Goal: Task Accomplishment & Management: Manage account settings

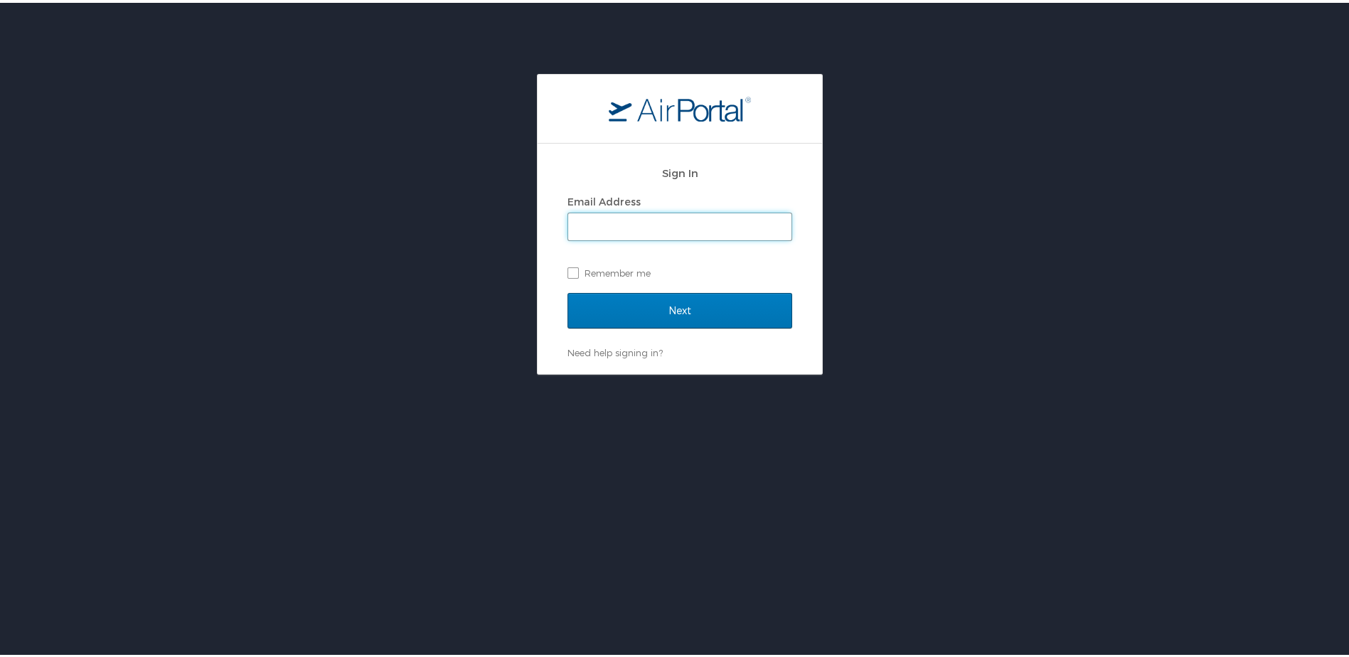
click at [624, 225] on input "Email Address" at bounding box center [679, 224] width 223 height 27
type input "brock@medical.link"
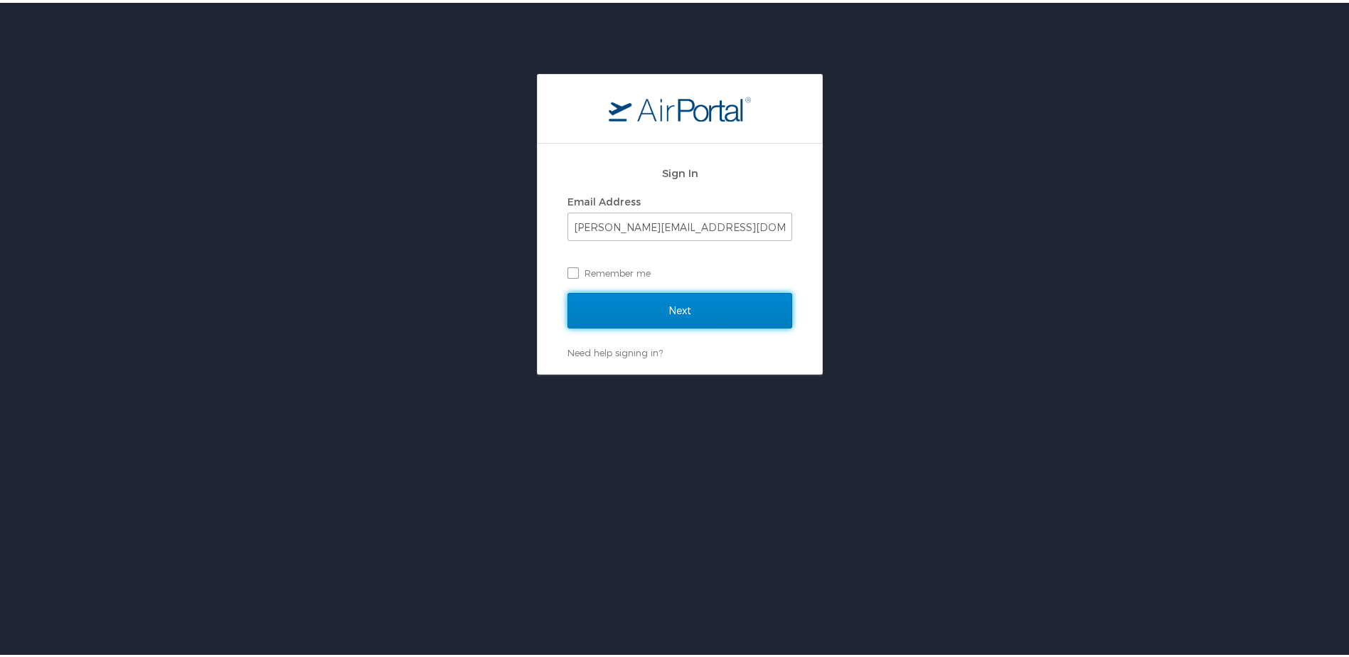
click at [591, 312] on input "Next" at bounding box center [680, 308] width 225 height 36
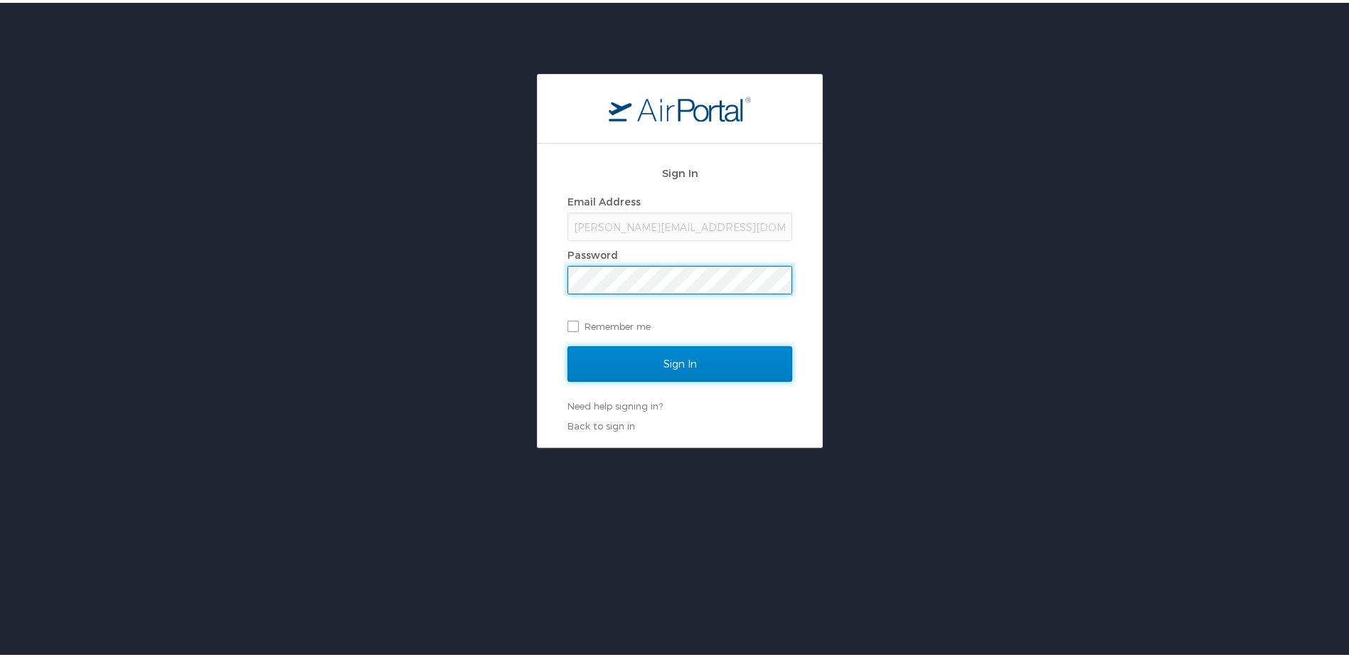
click at [595, 360] on input "Sign In" at bounding box center [680, 362] width 225 height 36
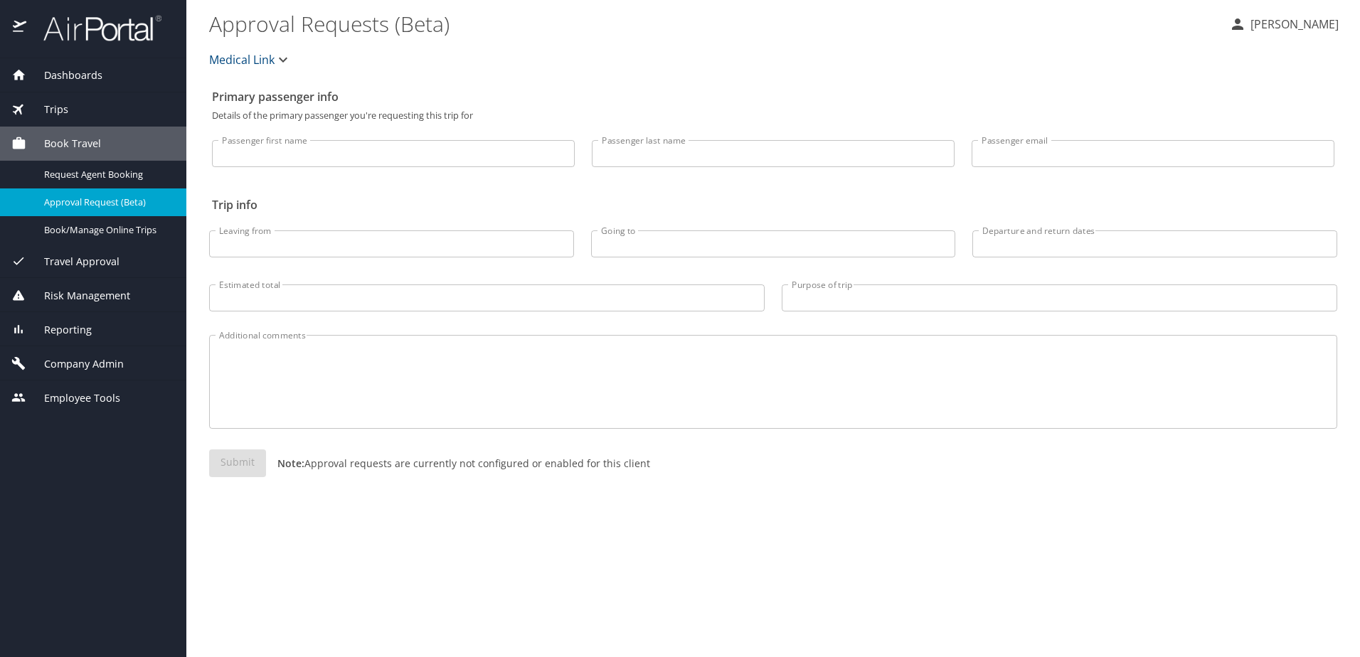
click at [67, 79] on span "Dashboards" at bounding box center [64, 76] width 76 height 16
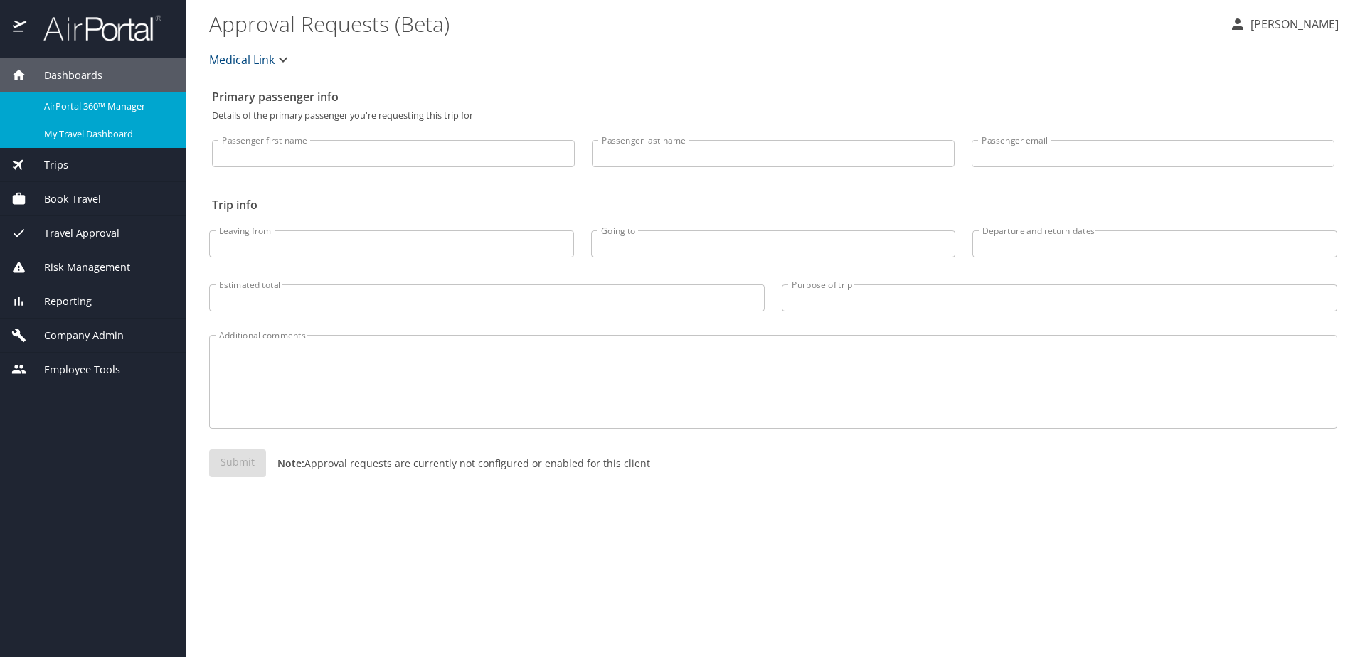
click at [70, 131] on span "My Travel Dashboard" at bounding box center [106, 134] width 125 height 14
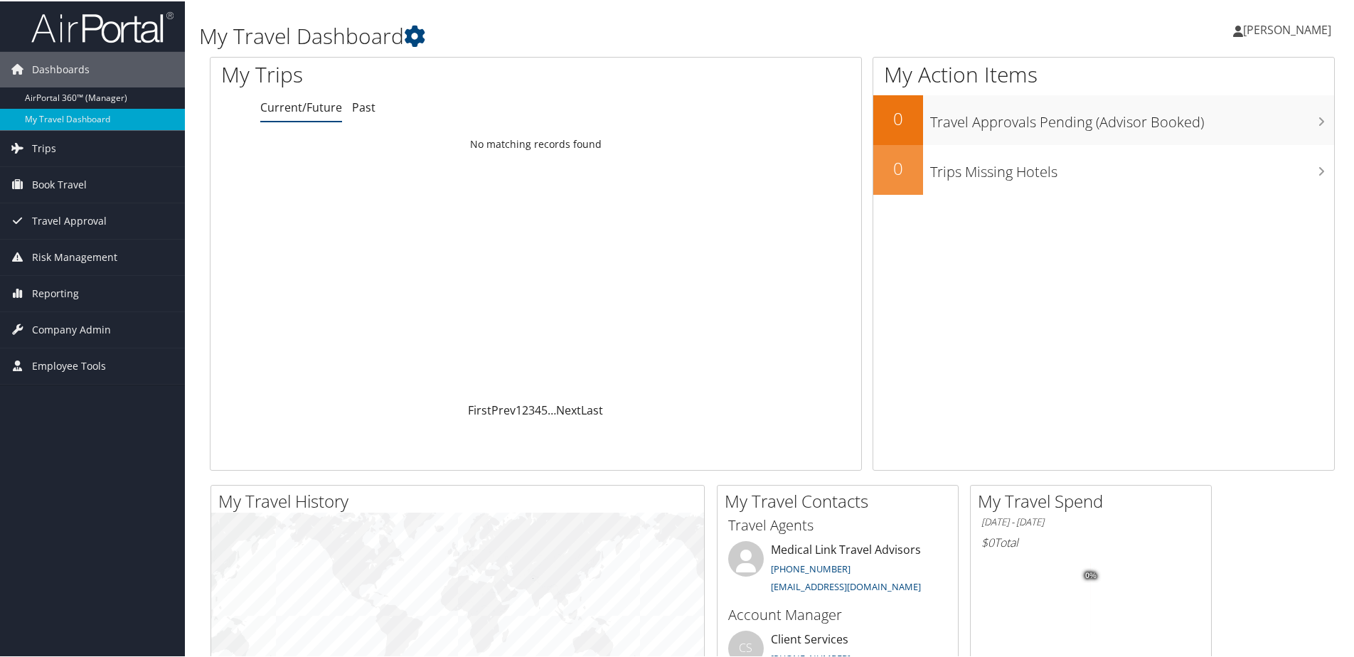
click at [107, 480] on div "Dashboards AirPortal 360™ (Manager) My Travel Dashboard Trips Airtinerary® Look…" at bounding box center [680, 537] width 1360 height 1075
click at [83, 150] on link "Trips" at bounding box center [92, 147] width 185 height 36
click at [68, 440] on span "Company Admin" at bounding box center [71, 436] width 79 height 36
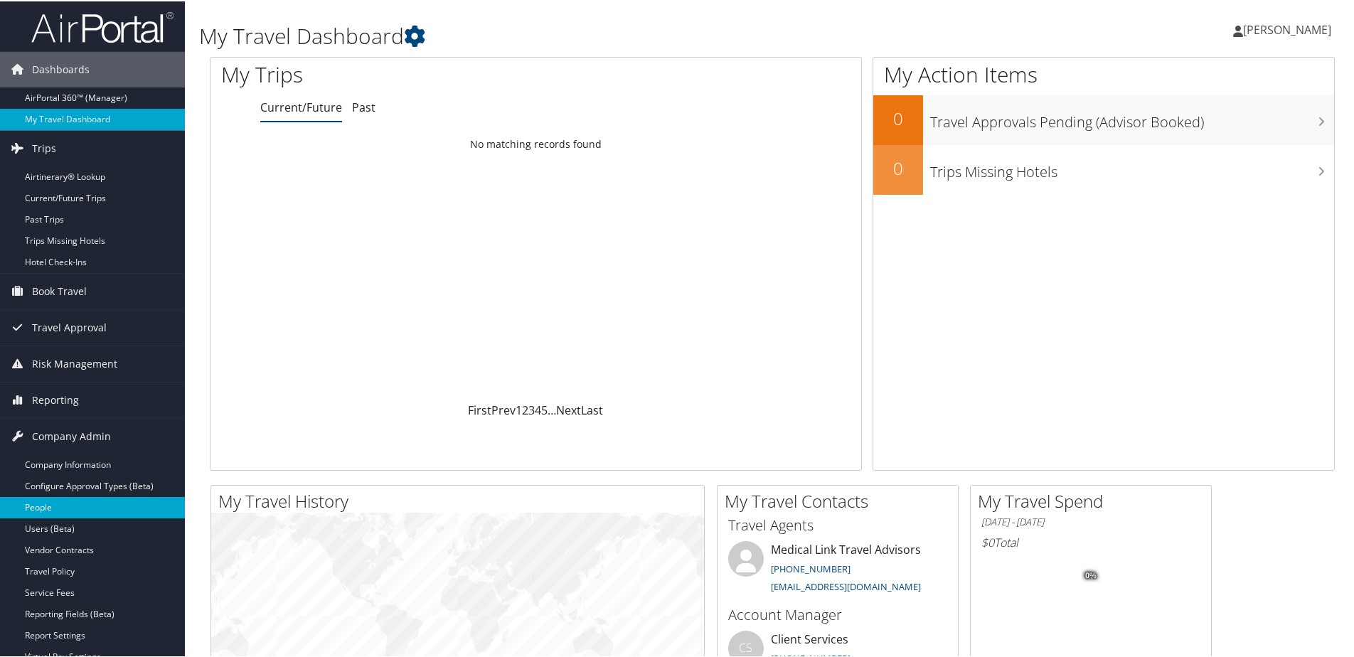
click at [43, 510] on link "People" at bounding box center [92, 506] width 185 height 21
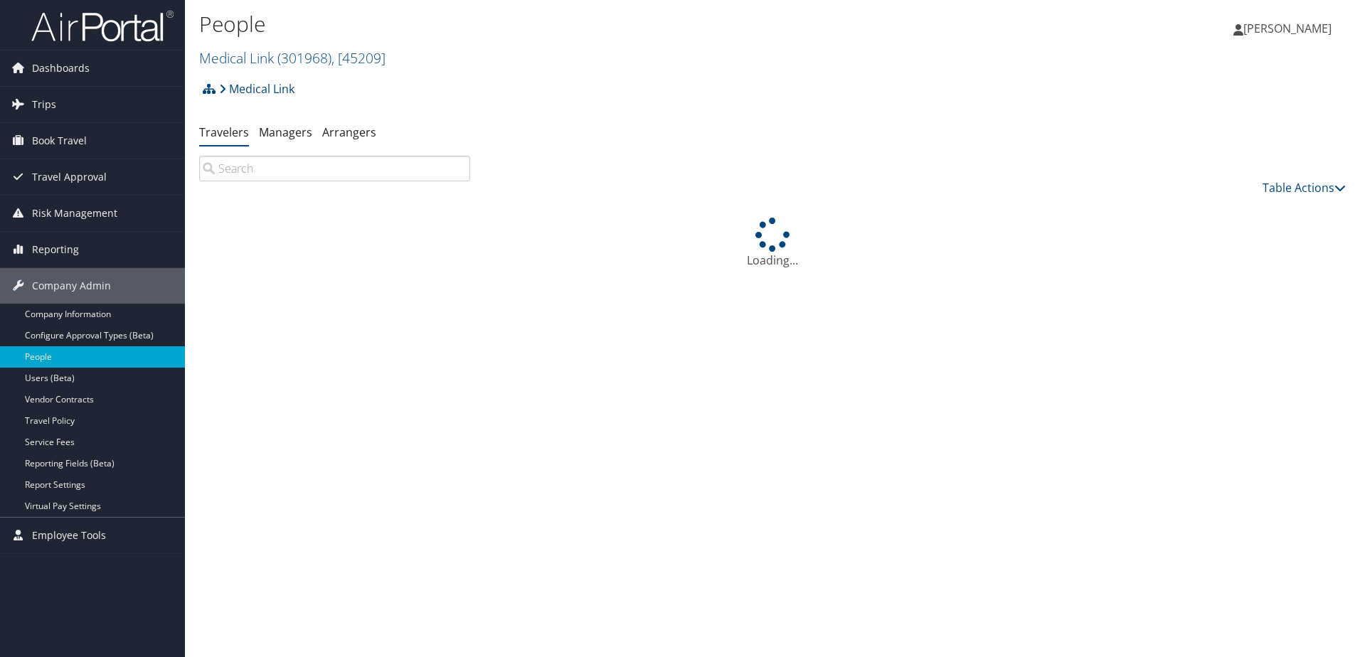
click at [275, 171] on input "search" at bounding box center [334, 169] width 271 height 26
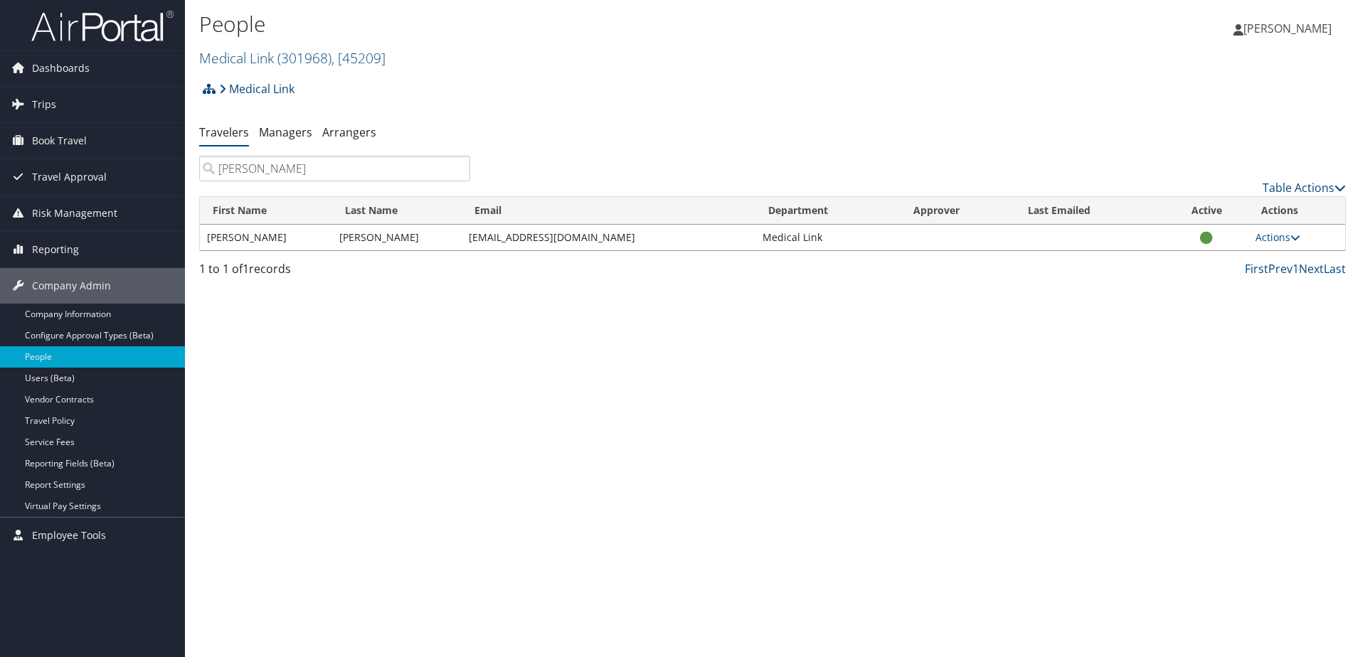
type input "amy"
drag, startPoint x: 822, startPoint y: 241, endPoint x: 753, endPoint y: 238, distance: 68.3
click at [753, 238] on tr "Amy Roden arodennp@yahoo.com Medical Link Actions User Settings View Profile Up…" at bounding box center [772, 238] width 1145 height 26
drag, startPoint x: 753, startPoint y: 238, endPoint x: 704, endPoint y: 299, distance: 78.4
click at [704, 299] on div "People Medical Link ( 301968 ) , [ 45209 ] Medical Link Medical Link, [45209] U…" at bounding box center [772, 328] width 1175 height 657
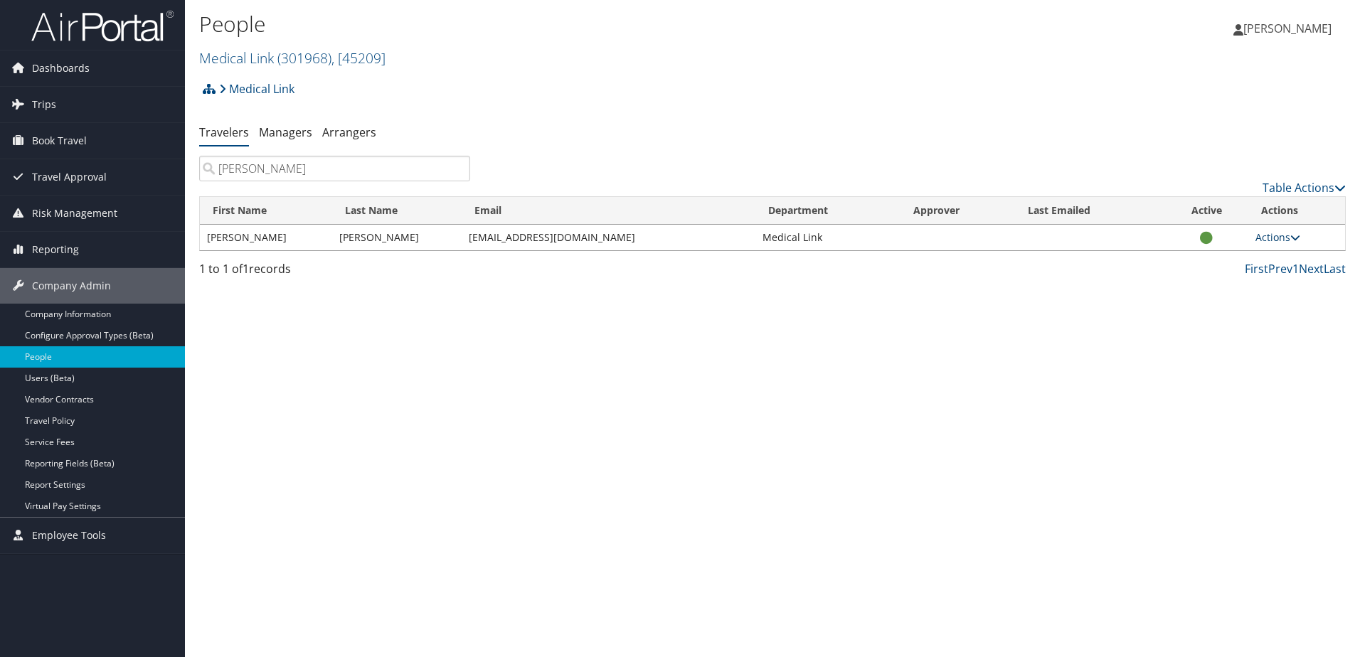
click at [1300, 237] on icon at bounding box center [1295, 238] width 10 height 10
click at [1244, 278] on link "View Profile" at bounding box center [1232, 282] width 131 height 24
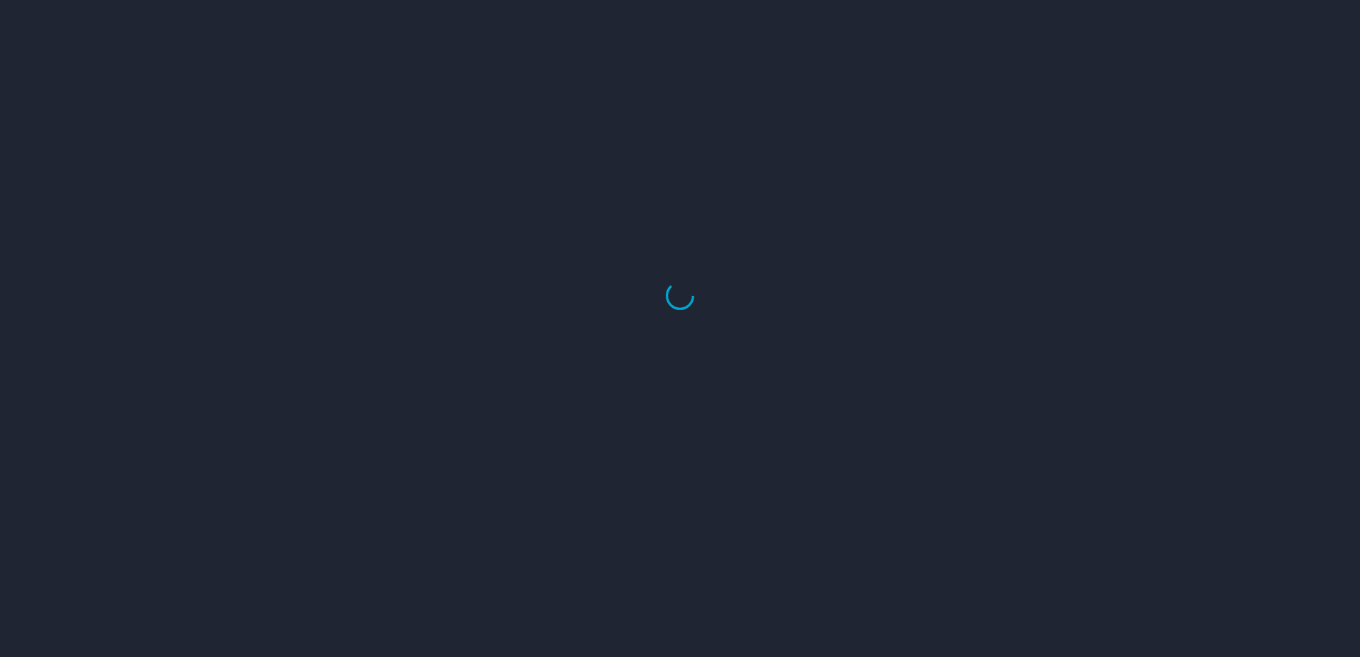
select select "US"
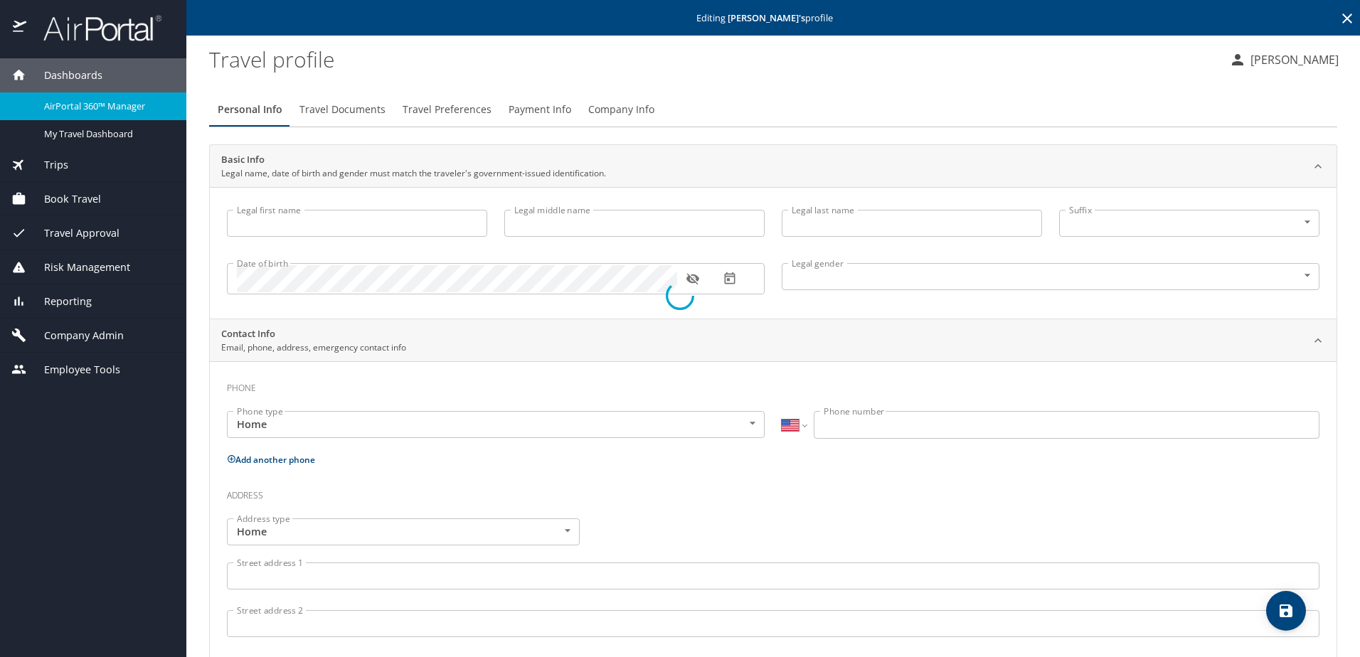
type input "Amy"
type input "Roden"
type input "Female"
select select "US"
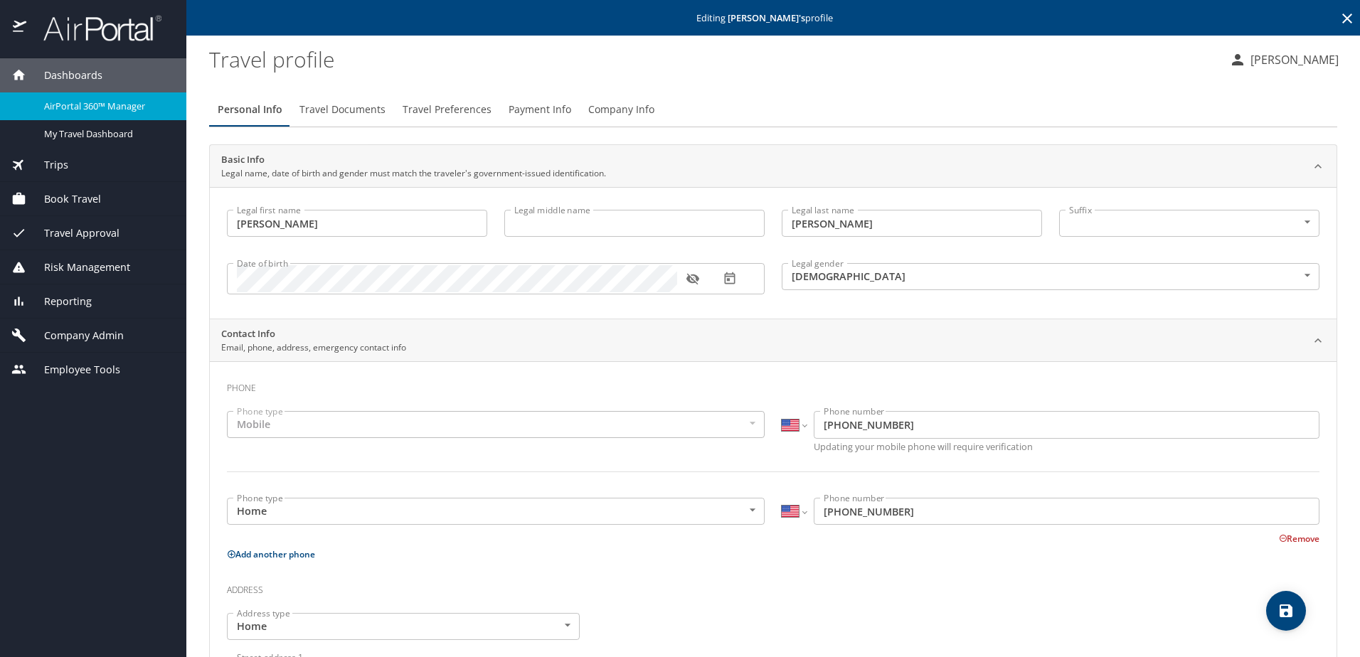
click at [335, 113] on span "Travel Documents" at bounding box center [342, 110] width 86 height 18
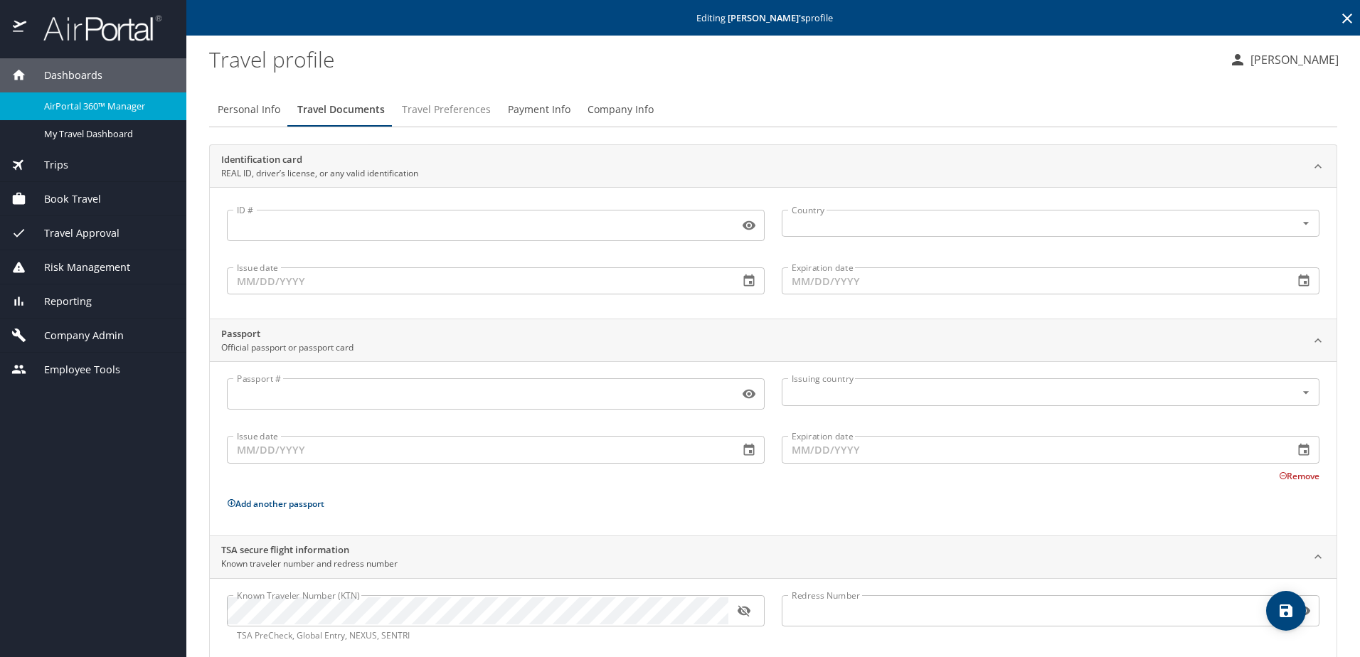
click at [432, 113] on span "Travel Preferences" at bounding box center [446, 110] width 89 height 18
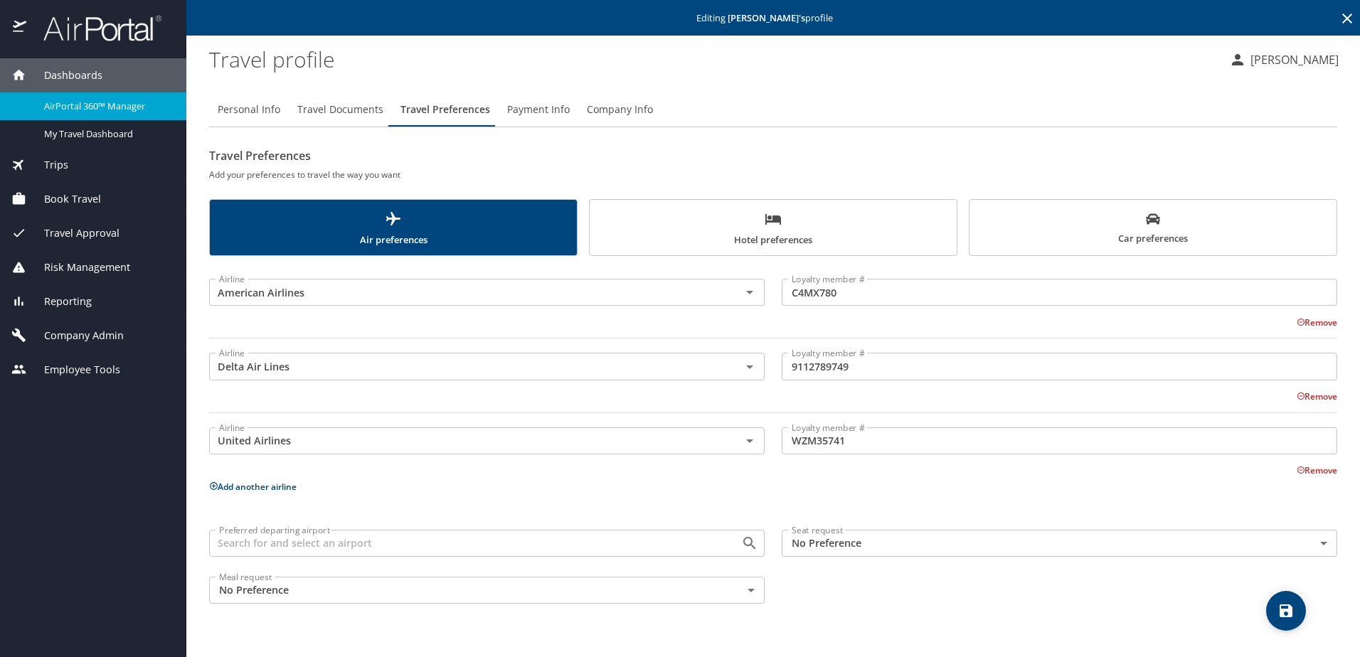
click at [92, 335] on span "Company Admin" at bounding box center [74, 336] width 97 height 16
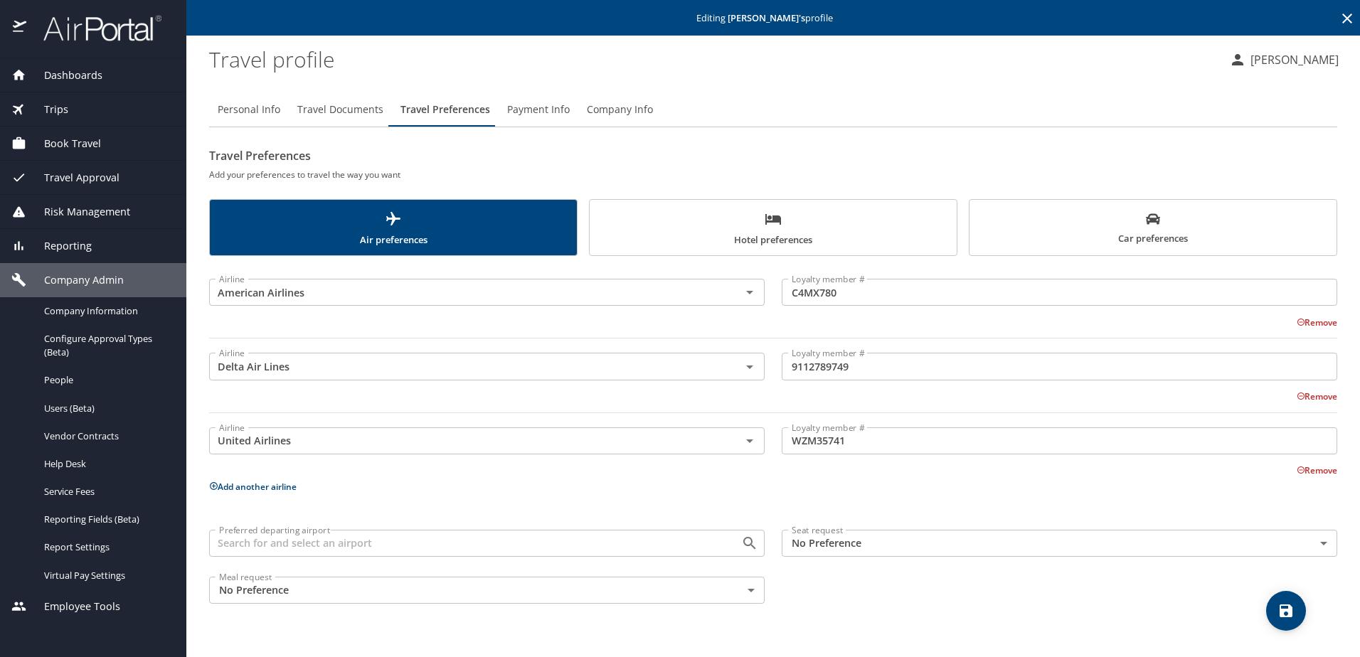
click at [96, 282] on span "Company Admin" at bounding box center [74, 280] width 97 height 16
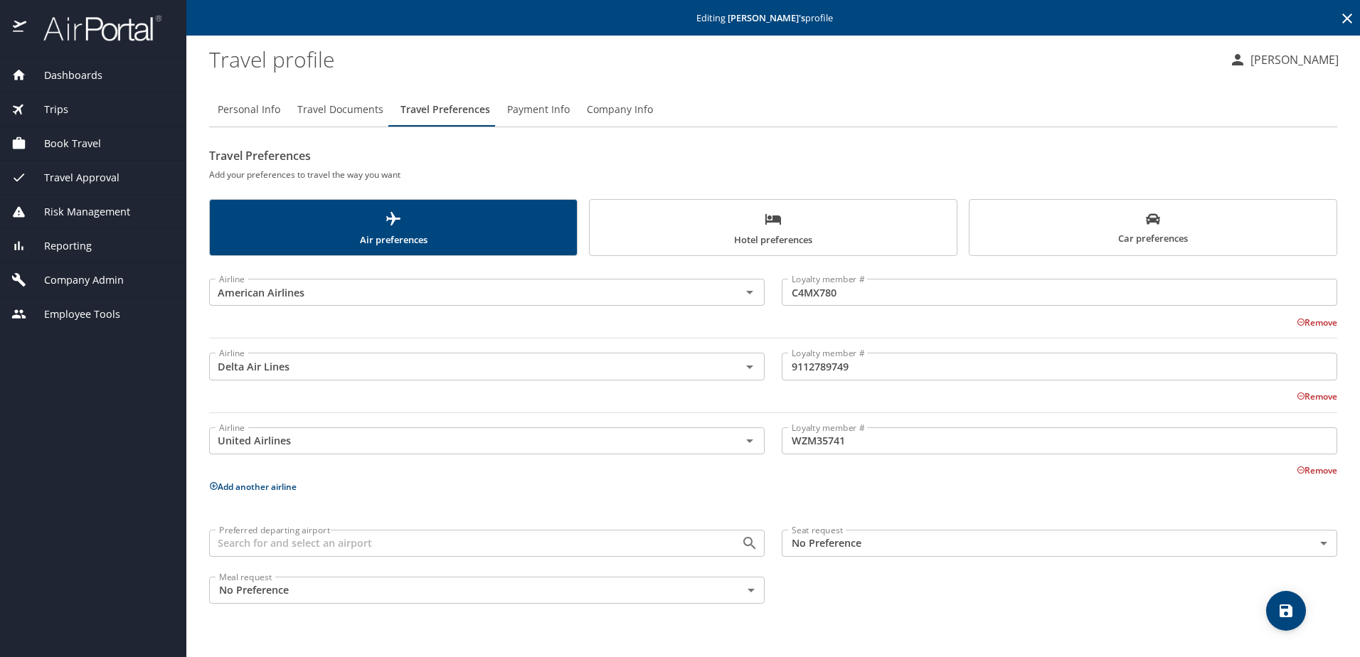
click at [78, 251] on span "Reporting" at bounding box center [58, 246] width 65 height 16
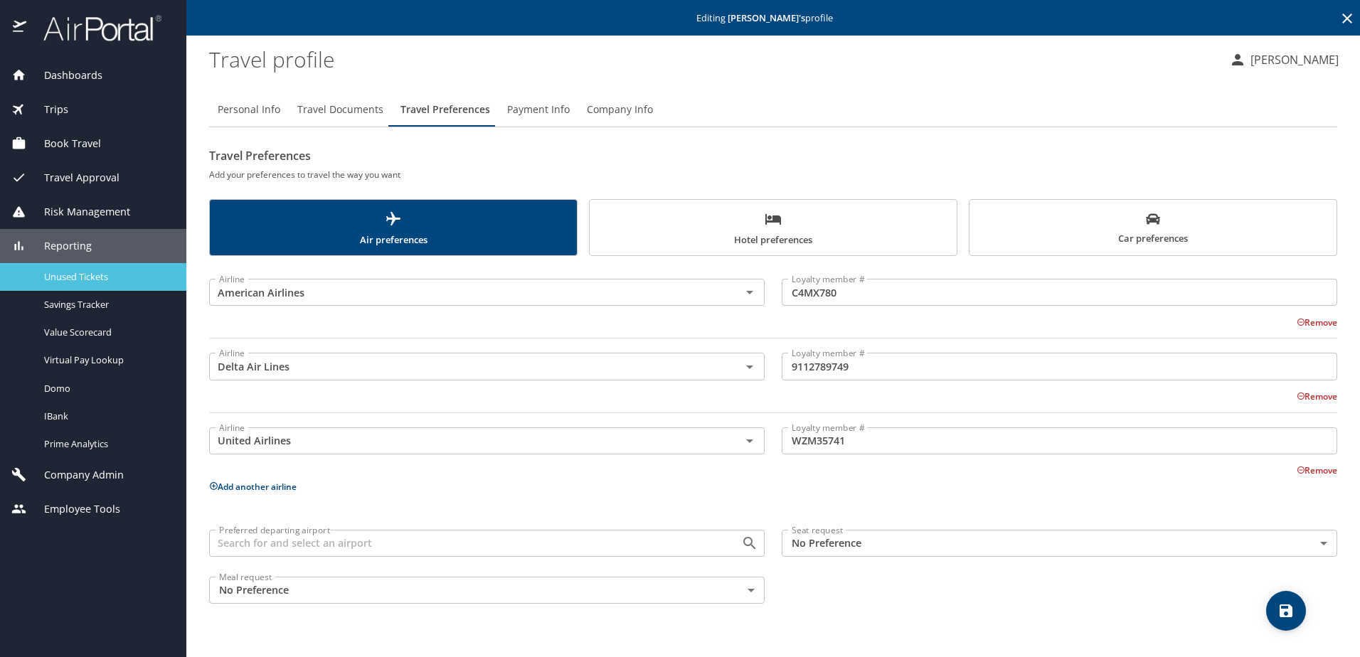
click at [78, 278] on span "Unused Tickets" at bounding box center [106, 277] width 125 height 14
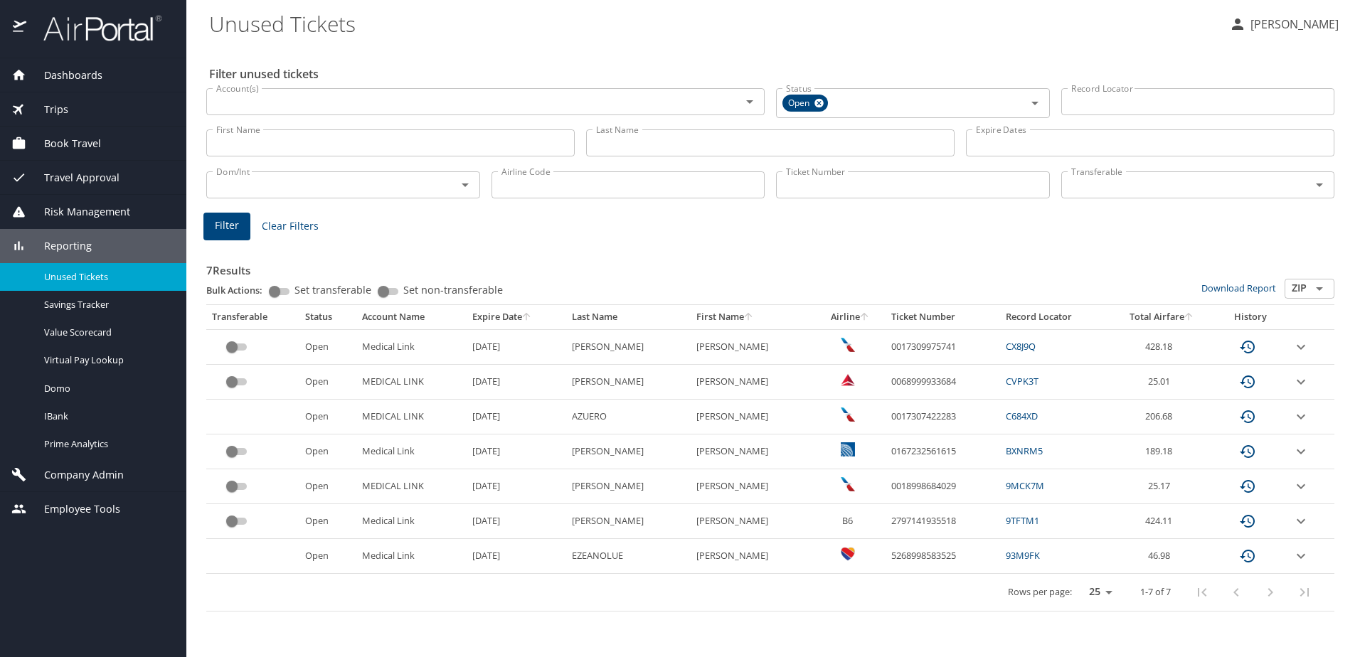
click at [547, 238] on div "7 Results Bulk Actions: Set transferable Set non-transferable Download Report Z…" at bounding box center [771, 425] width 1140 height 386
drag, startPoint x: 763, startPoint y: 560, endPoint x: 791, endPoint y: 555, distance: 28.2
click at [791, 555] on EDOZIE "ECHEZONA EDOZIE" at bounding box center [753, 556] width 124 height 35
click at [745, 605] on div "Rows per page: 25 50 100 1-7 of 7" at bounding box center [767, 592] width 1111 height 37
drag, startPoint x: 712, startPoint y: 454, endPoint x: 732, endPoint y: 452, distance: 20.0
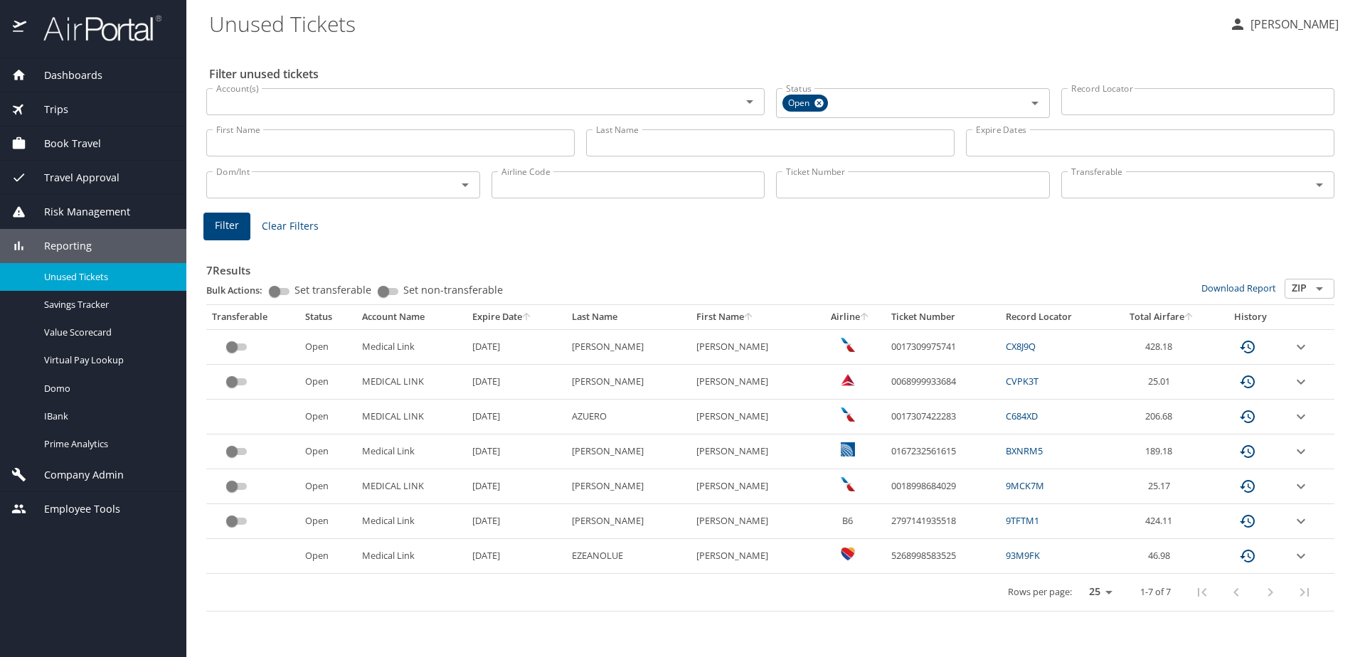
click at [732, 452] on td "JAMES" at bounding box center [753, 452] width 124 height 35
drag, startPoint x: 725, startPoint y: 421, endPoint x: 711, endPoint y: 423, distance: 13.7
click at [711, 423] on td "NADIA" at bounding box center [753, 417] width 124 height 35
click at [720, 383] on H "SCOTT H" at bounding box center [753, 382] width 124 height 35
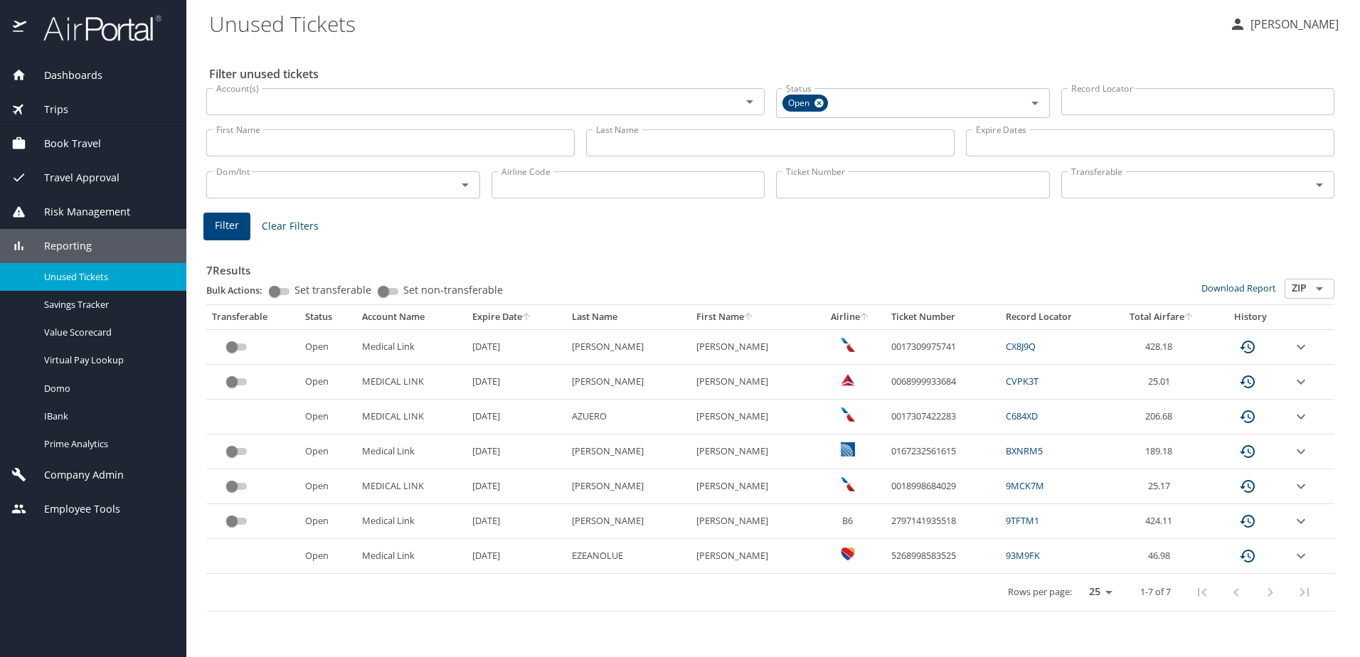
drag, startPoint x: 722, startPoint y: 345, endPoint x: 742, endPoint y: 344, distance: 20.0
click at [742, 344] on C "MARTIN C" at bounding box center [753, 346] width 124 height 35
drag, startPoint x: 734, startPoint y: 351, endPoint x: 746, endPoint y: 310, distance: 42.3
click at [750, 343] on C "MARTIN C" at bounding box center [753, 346] width 124 height 35
click at [748, 271] on h3 "7 Results" at bounding box center [770, 266] width 1128 height 25
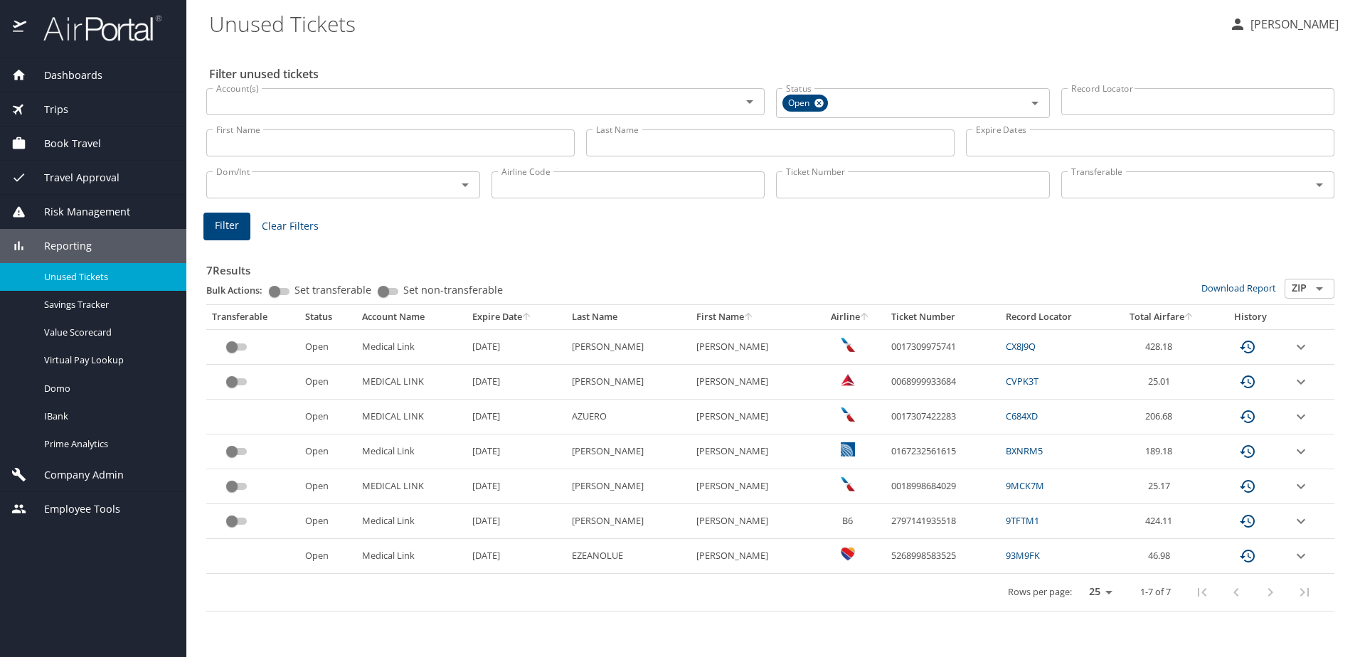
click at [379, 250] on div "7 Results Bulk Actions: Set transferable Set non-transferable Download Report Z…" at bounding box center [770, 427] width 1128 height 368
click at [80, 475] on span "Company Admin" at bounding box center [74, 475] width 97 height 16
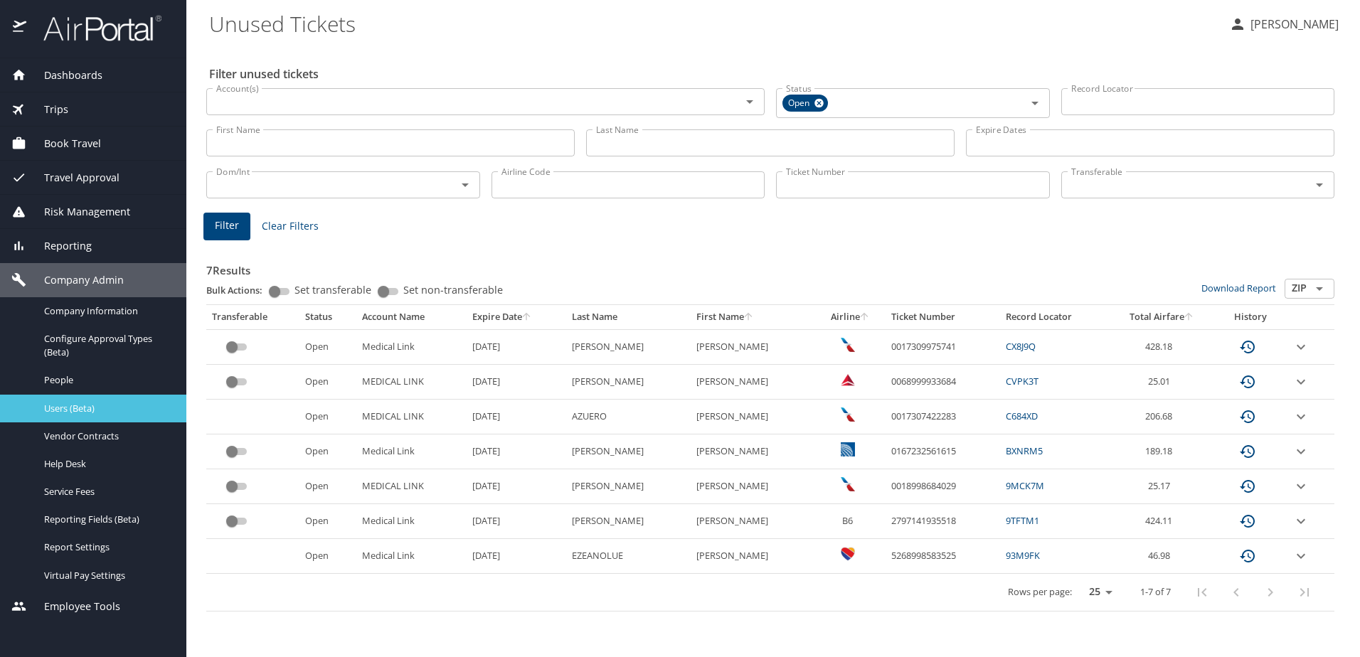
click at [75, 404] on span "Users (Beta)" at bounding box center [106, 409] width 125 height 14
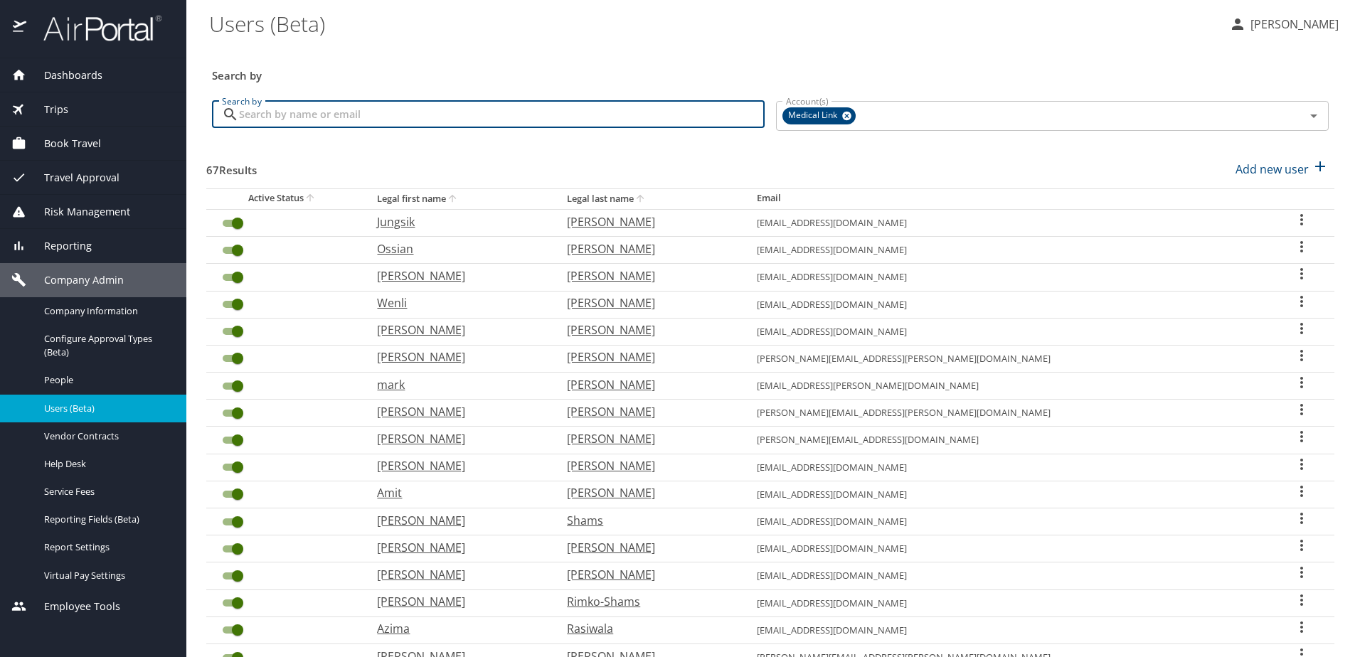
click at [363, 110] on input "Search by" at bounding box center [502, 114] width 526 height 27
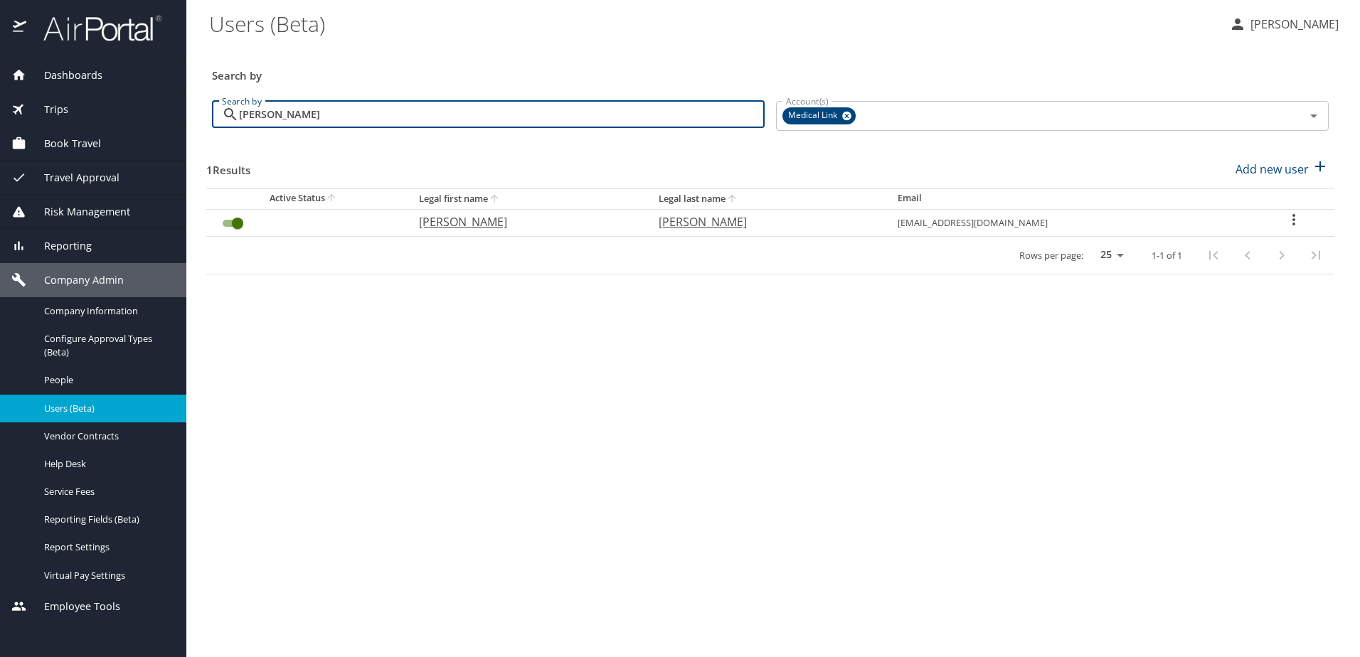
type input "[PERSON_NAME]"
click at [455, 223] on p "[PERSON_NAME]" at bounding box center [524, 221] width 211 height 17
select select "US"
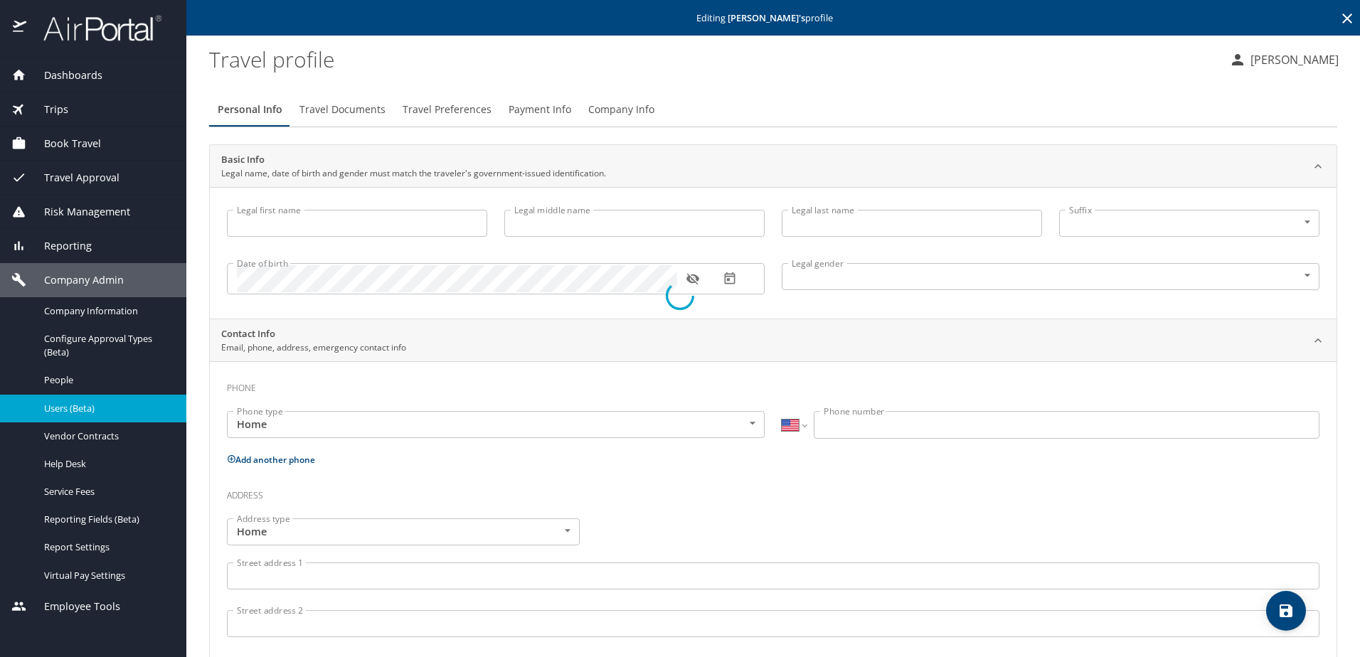
type input "[PERSON_NAME]"
type input "[DEMOGRAPHIC_DATA]"
select select "US"
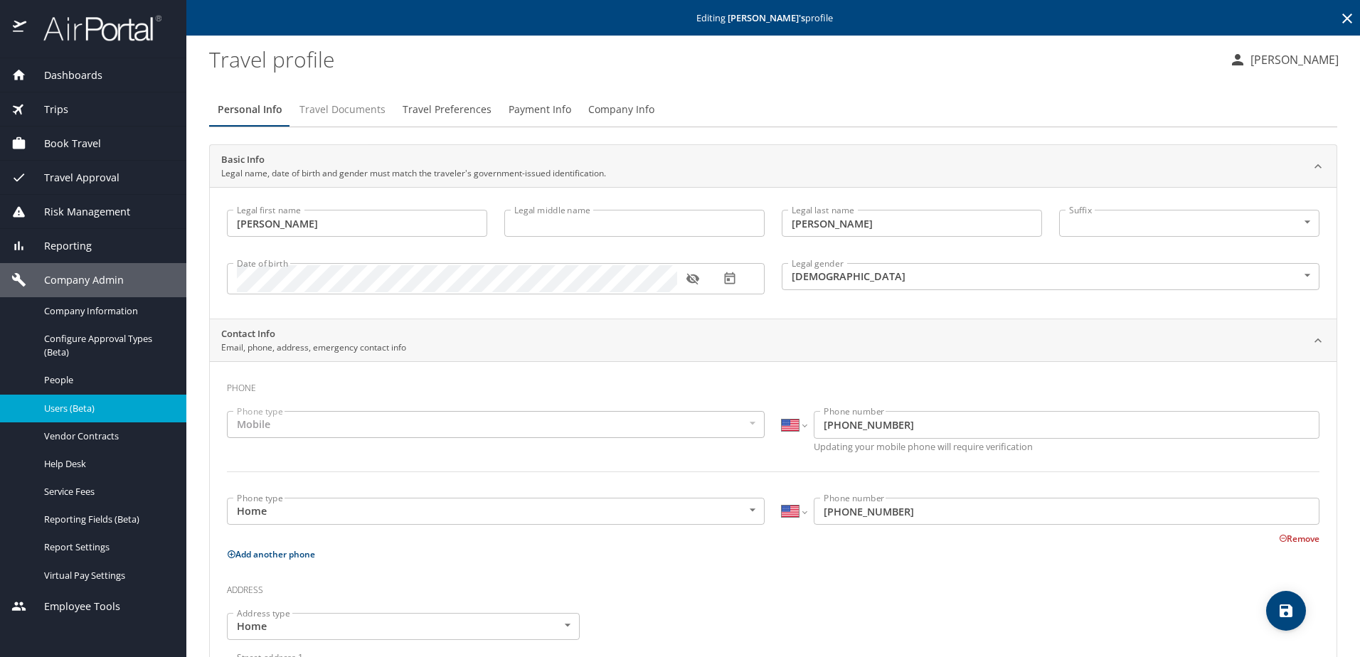
click at [343, 109] on span "Travel Documents" at bounding box center [342, 110] width 86 height 18
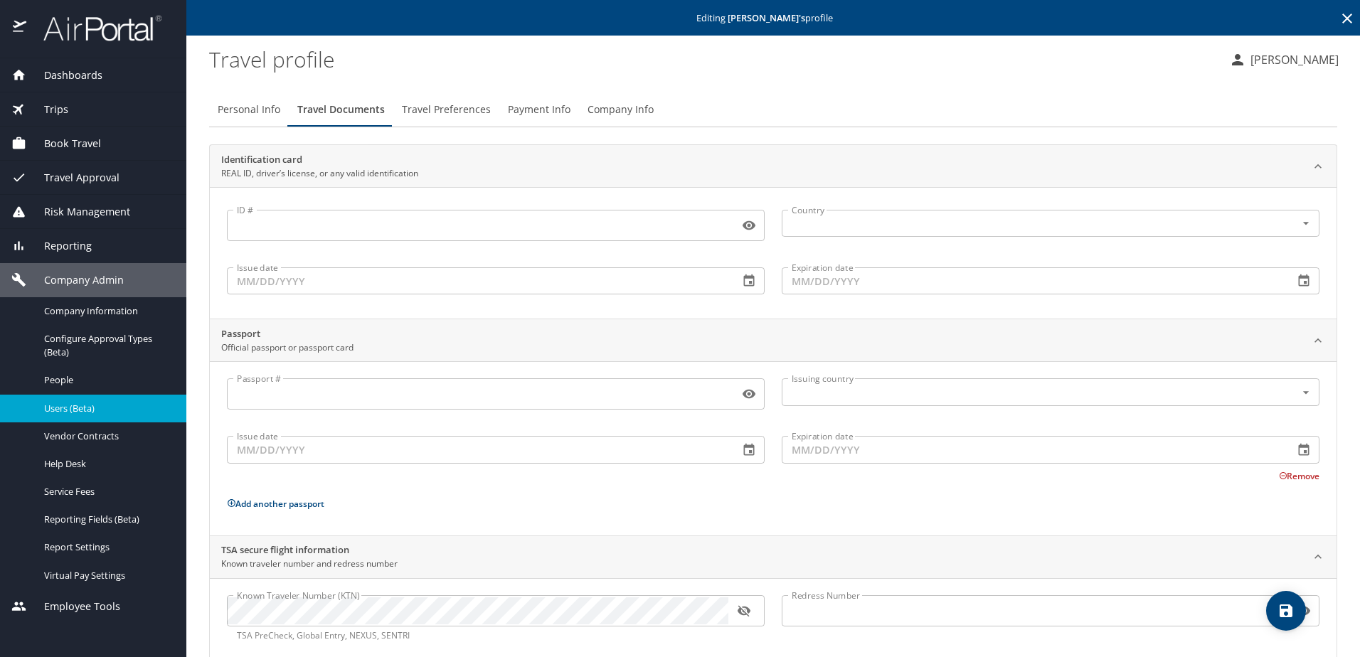
click at [441, 108] on span "Travel Preferences" at bounding box center [446, 110] width 89 height 18
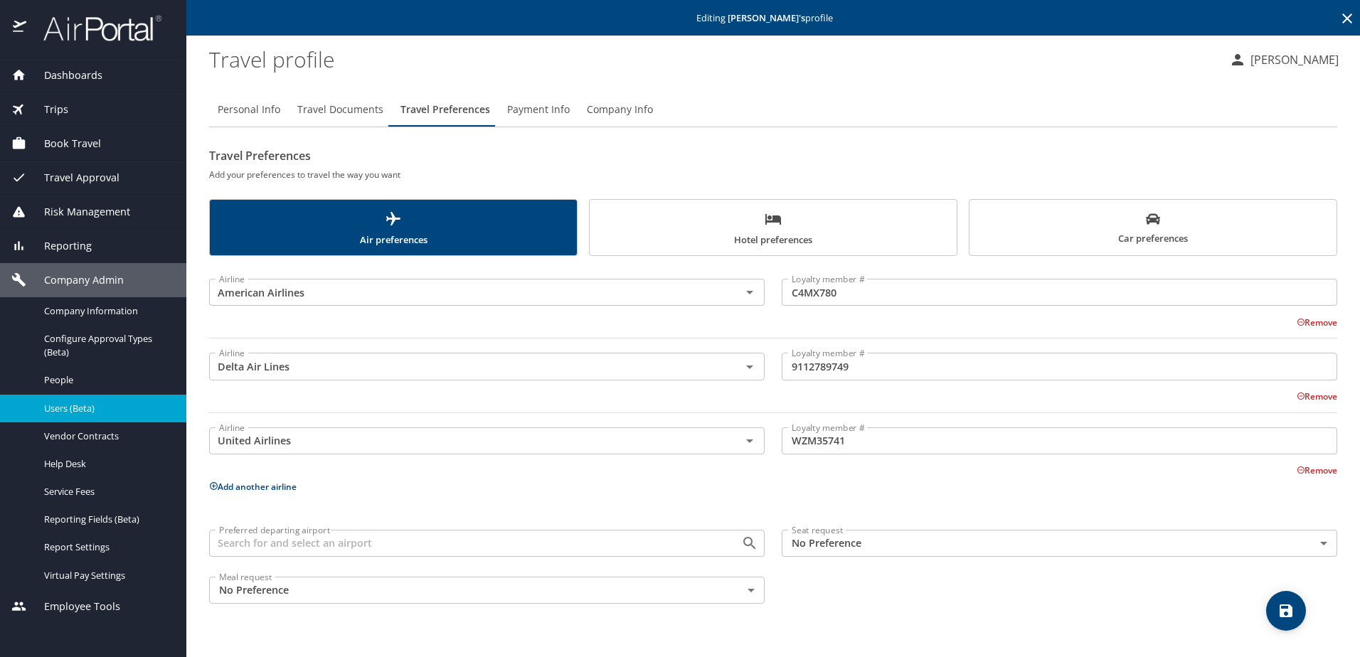
click at [660, 491] on p "Add another airline" at bounding box center [773, 487] width 1128 height 18
click at [410, 165] on h2 "Travel Preferences" at bounding box center [773, 155] width 1128 height 23
drag, startPoint x: 406, startPoint y: 177, endPoint x: 418, endPoint y: 166, distance: 16.1
click at [418, 166] on div "Travel Preferences Add your preferences to travel the way you want Air preferen…" at bounding box center [773, 377] width 1128 height 467
drag, startPoint x: 418, startPoint y: 166, endPoint x: 430, endPoint y: 173, distance: 13.1
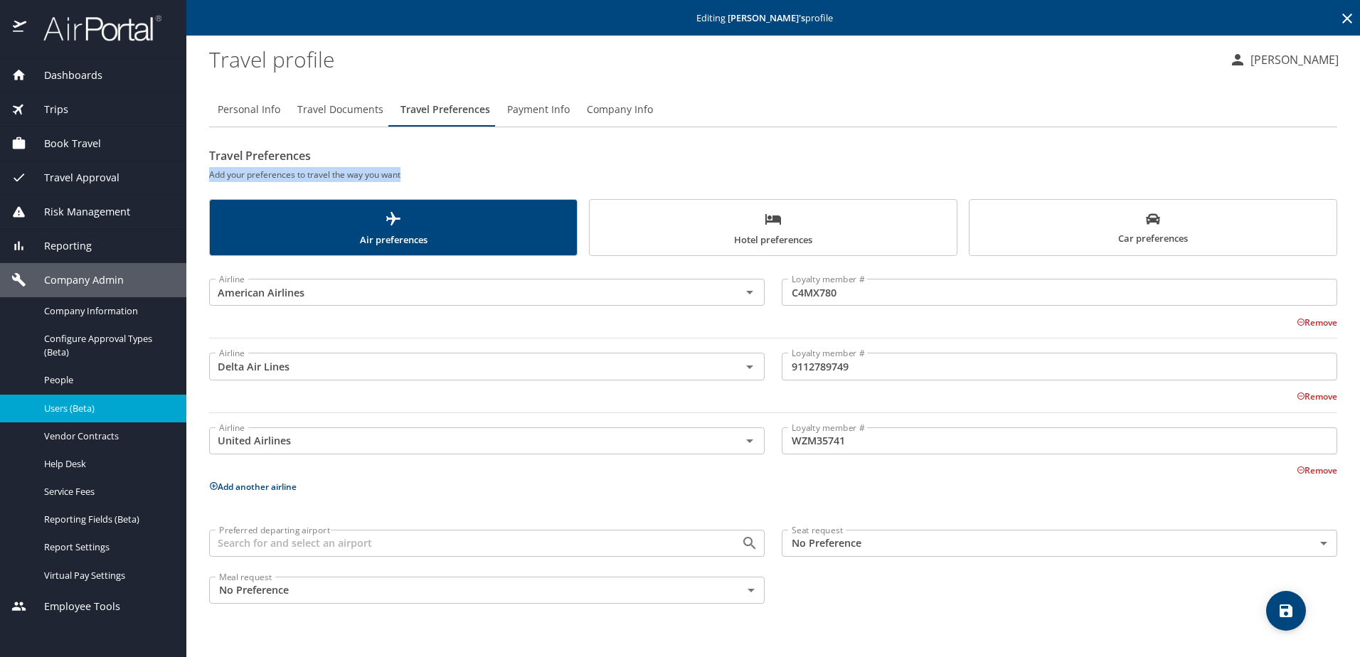
click at [430, 173] on h6 "Add your preferences to travel the way you want" at bounding box center [773, 174] width 1128 height 15
click at [475, 177] on h6 "Add your preferences to travel the way you want" at bounding box center [773, 174] width 1128 height 15
click at [255, 109] on span "Personal Info" at bounding box center [249, 110] width 63 height 18
select select "US"
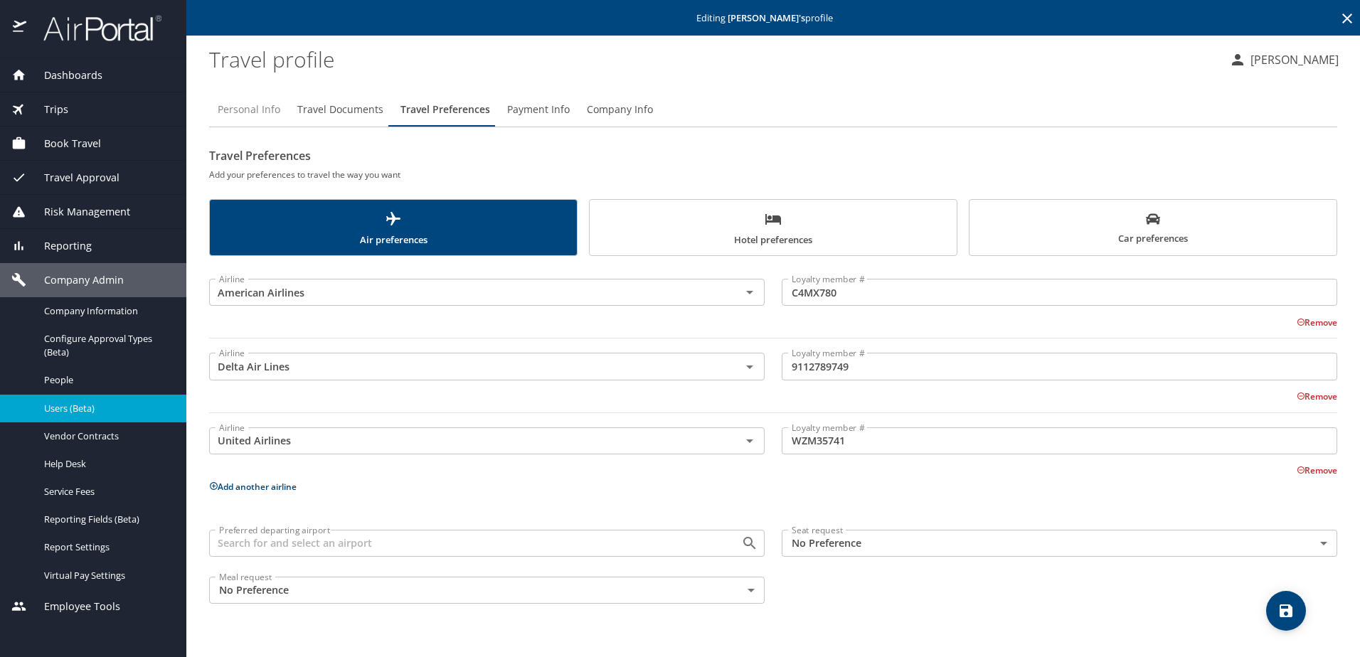
select select "US"
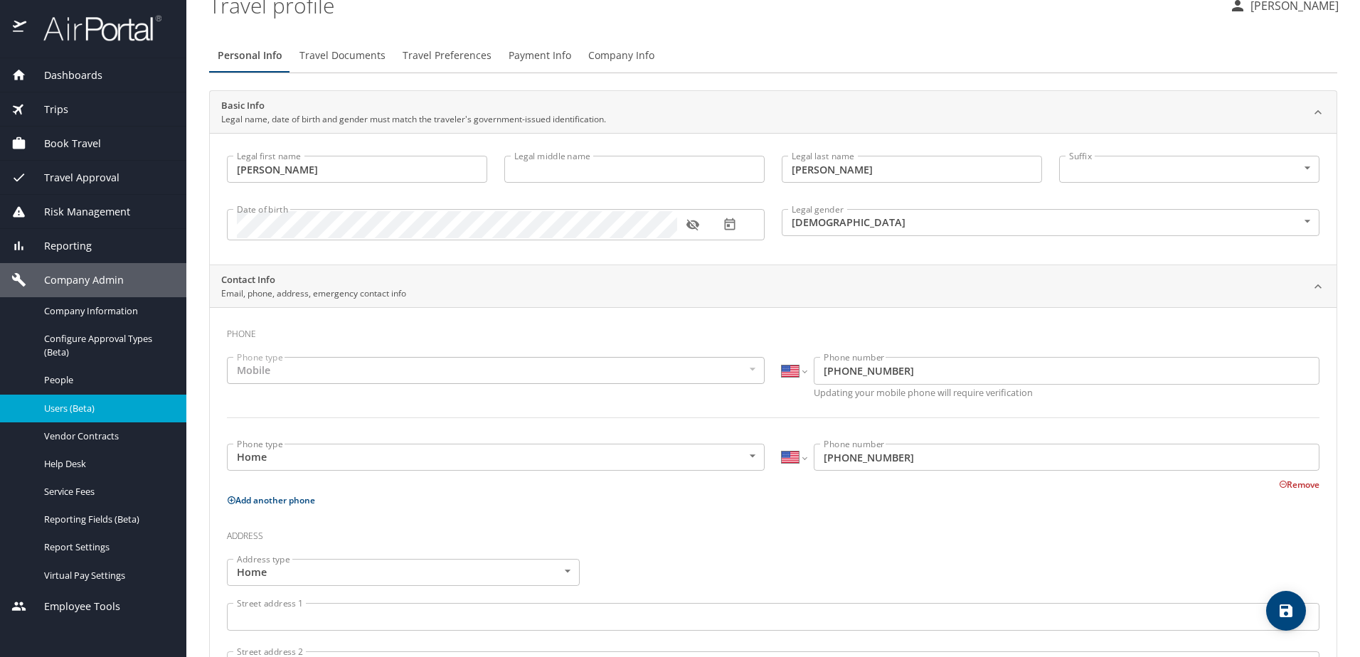
scroll to position [23, 0]
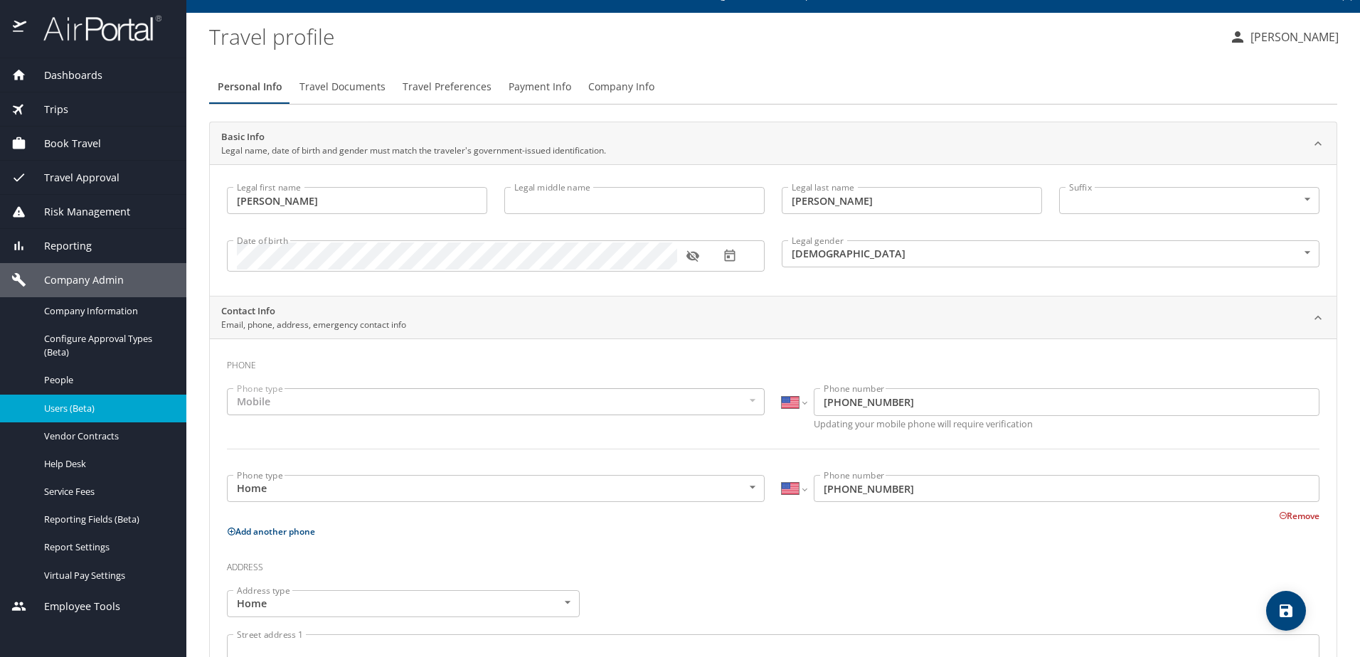
click at [372, 93] on span "Travel Documents" at bounding box center [342, 87] width 86 height 18
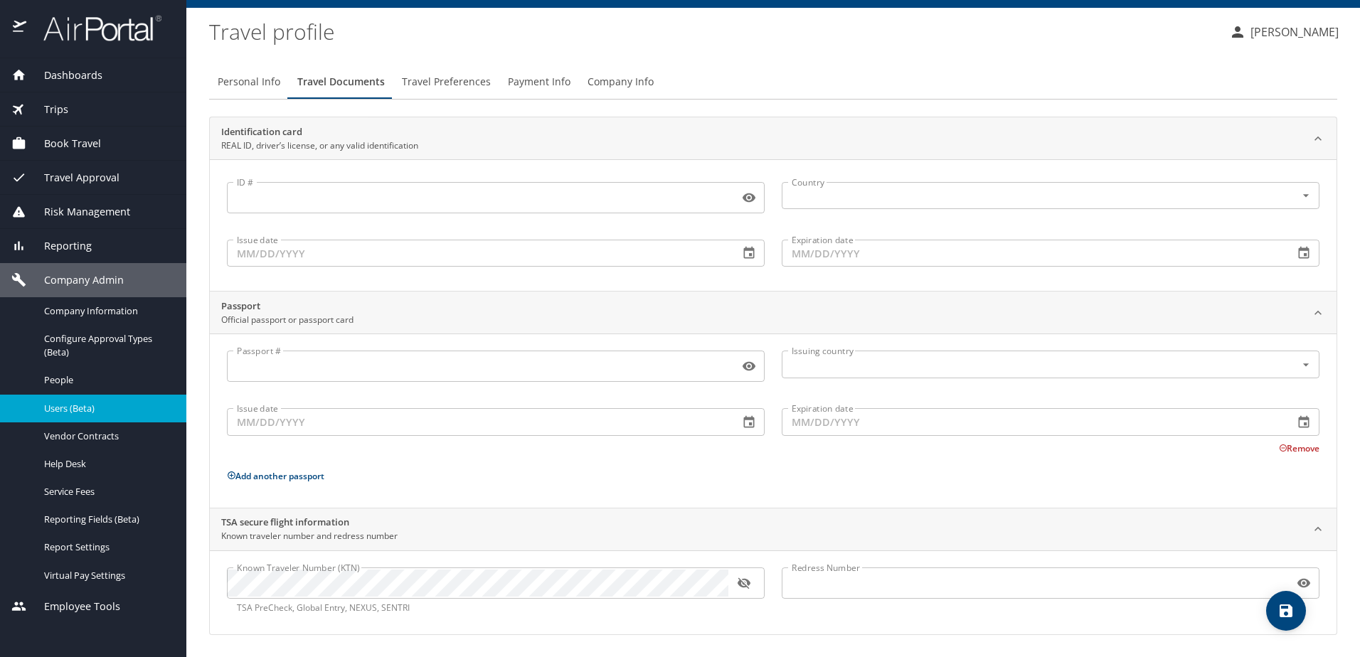
scroll to position [28, 0]
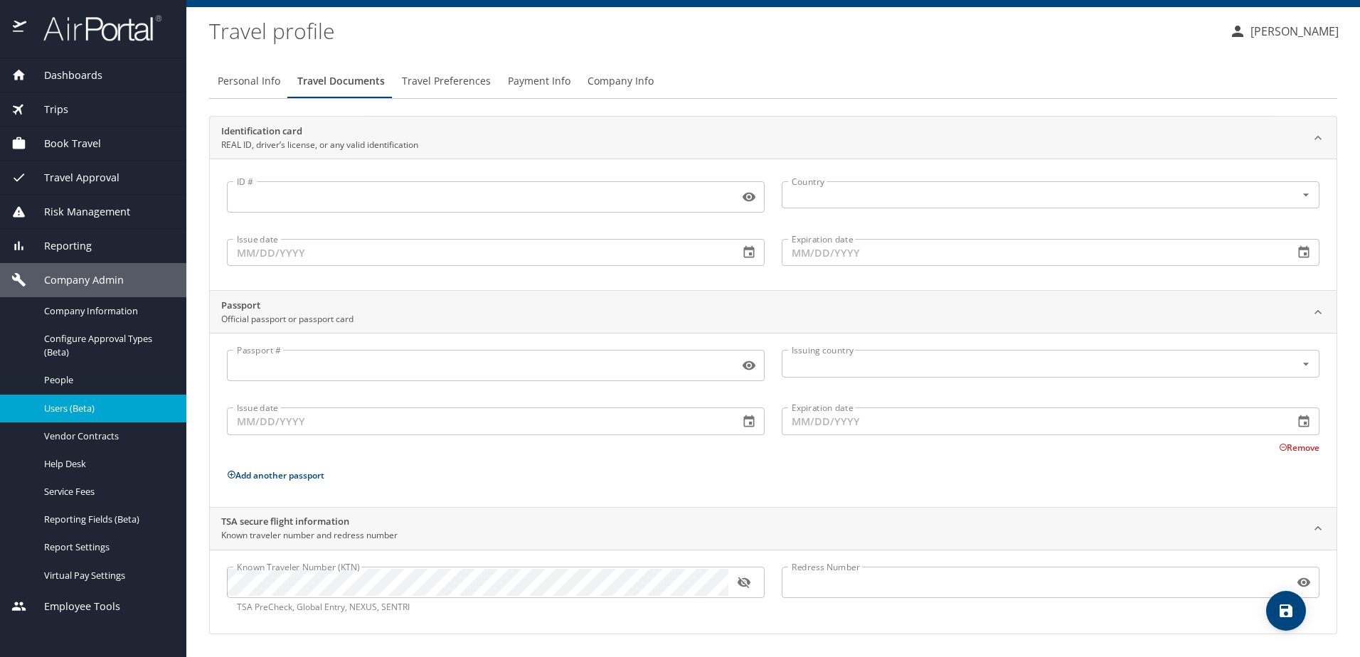
click at [748, 584] on icon "button" at bounding box center [743, 582] width 13 height 11
click at [748, 584] on icon "button" at bounding box center [743, 582] width 13 height 9
click at [748, 584] on icon "button" at bounding box center [743, 582] width 13 height 11
click at [642, 492] on div "Passport # Passport # Issuing country Issuing country Issue date Issue date Exp…" at bounding box center [773, 422] width 1093 height 145
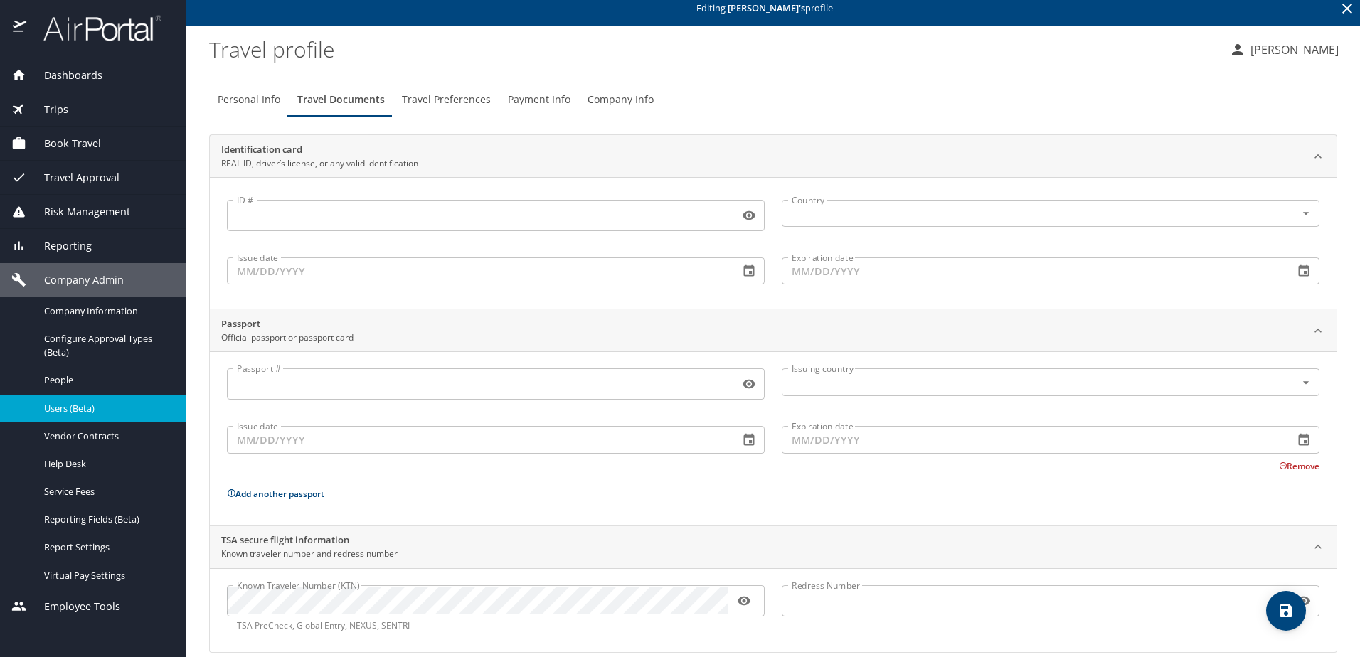
scroll to position [0, 0]
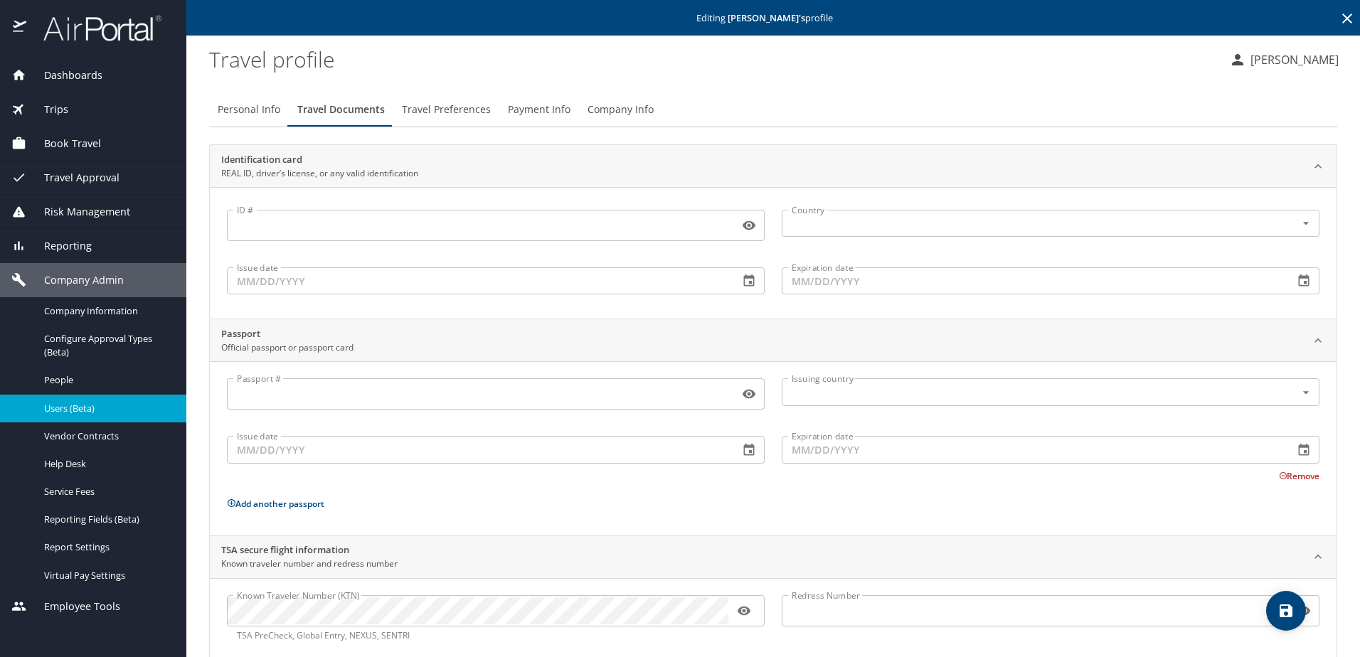
click at [78, 277] on span "Company Admin" at bounding box center [74, 280] width 97 height 16
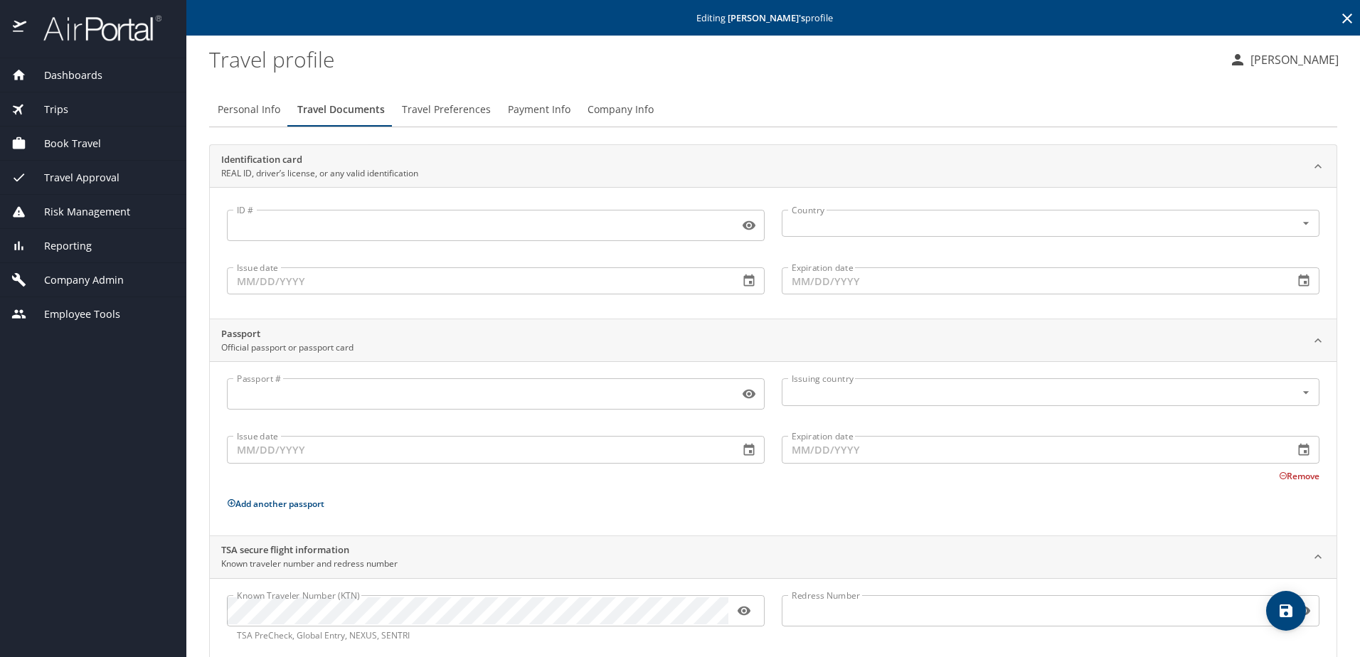
click at [130, 403] on div "Dashboards AirPortal 360™ Manager My Travel Dashboard Trips Airtinerary® Lookup…" at bounding box center [93, 357] width 186 height 599
click at [60, 115] on span "Trips" at bounding box center [47, 110] width 42 height 16
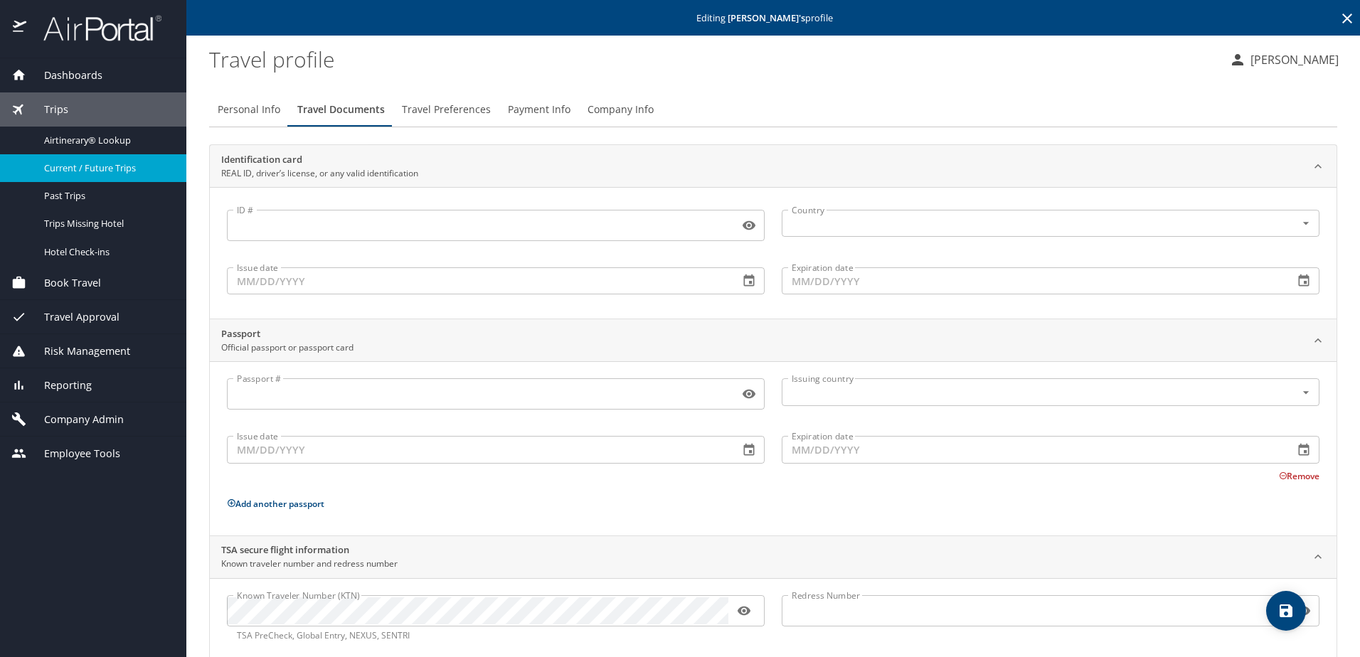
click at [83, 171] on span "Current / Future Trips" at bounding box center [106, 168] width 125 height 14
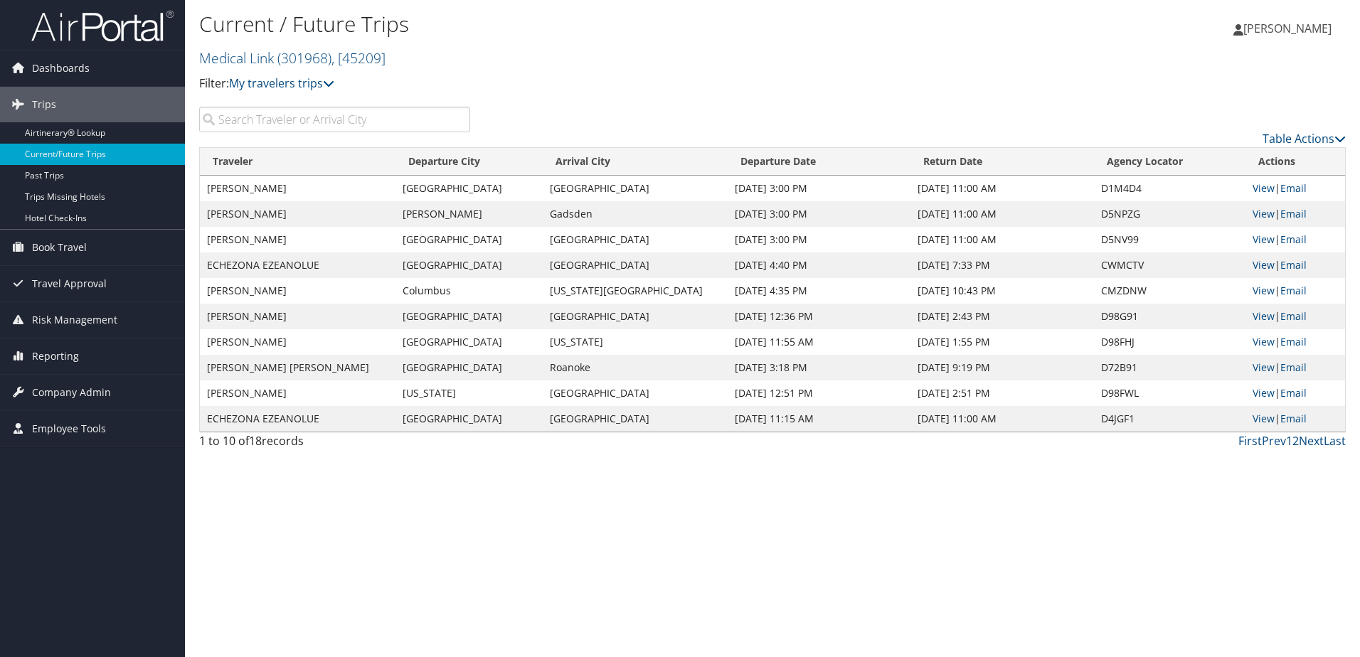
click at [393, 545] on div "Current / Future Trips Medical Link ( 301968 ) , [ 45209 ] Medical Link, [45209…" at bounding box center [772, 328] width 1175 height 657
click at [71, 362] on span "Reporting" at bounding box center [55, 357] width 47 height 36
click at [72, 351] on span "Reporting" at bounding box center [55, 357] width 47 height 36
click at [70, 391] on span "Company Admin" at bounding box center [71, 393] width 79 height 36
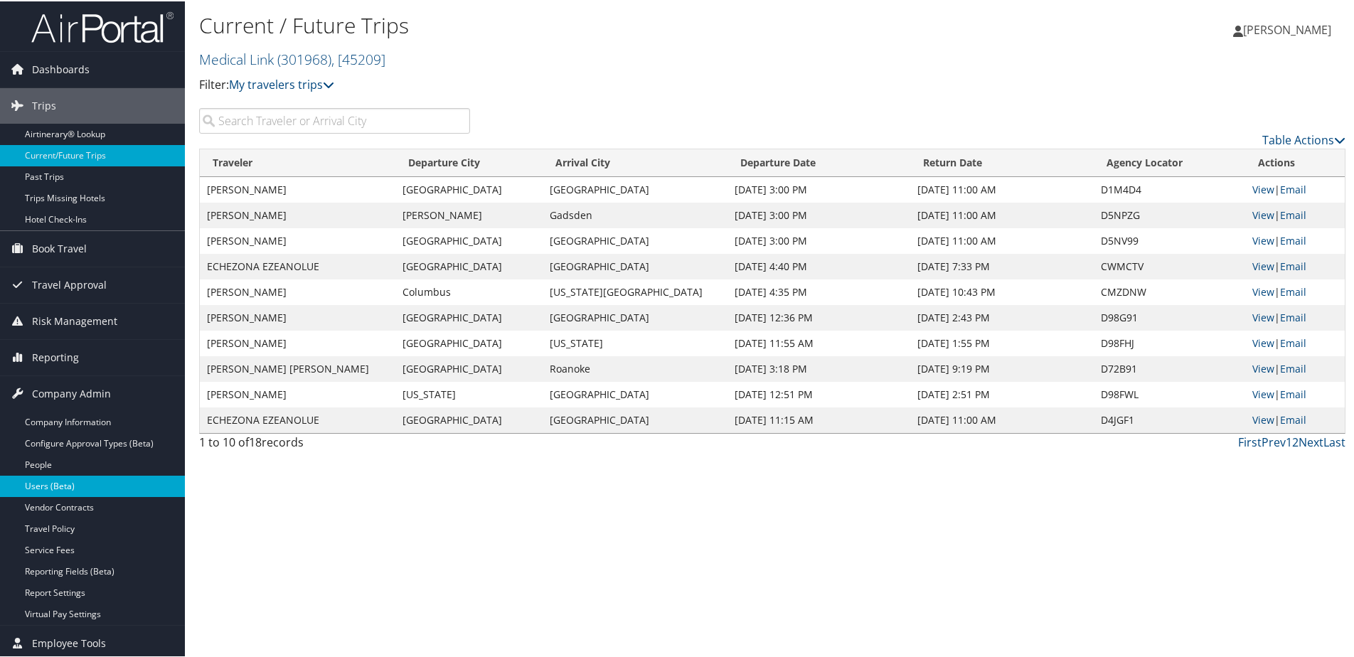
click at [50, 488] on link "Users (Beta)" at bounding box center [92, 484] width 185 height 21
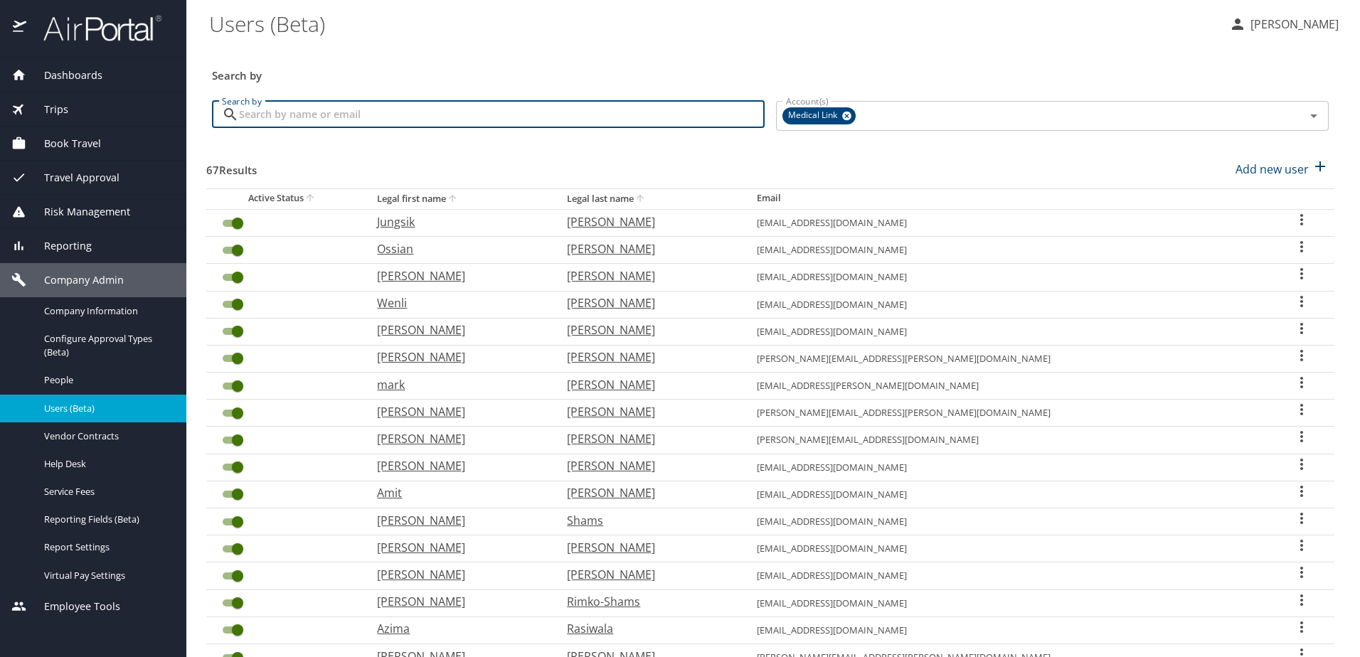
click at [402, 115] on input "Search by" at bounding box center [502, 114] width 526 height 27
type input "[PERSON_NAME]"
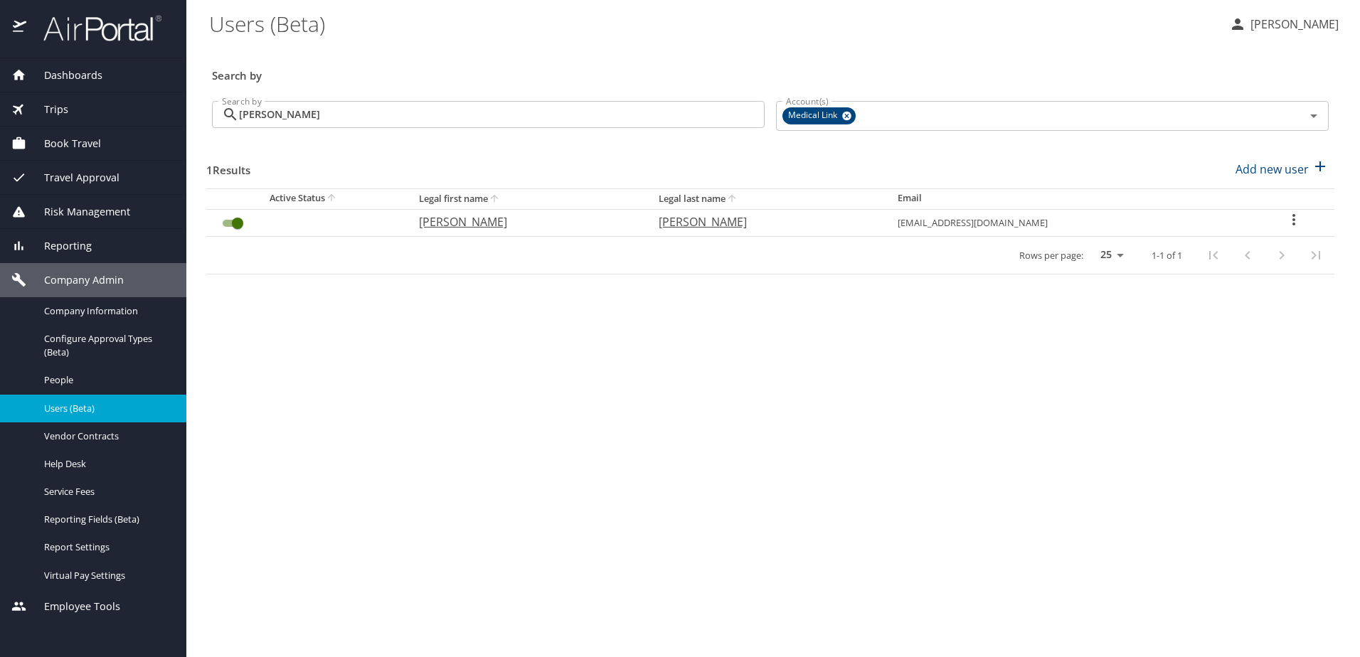
click at [464, 216] on p "[PERSON_NAME]" at bounding box center [524, 221] width 211 height 17
select select "US"
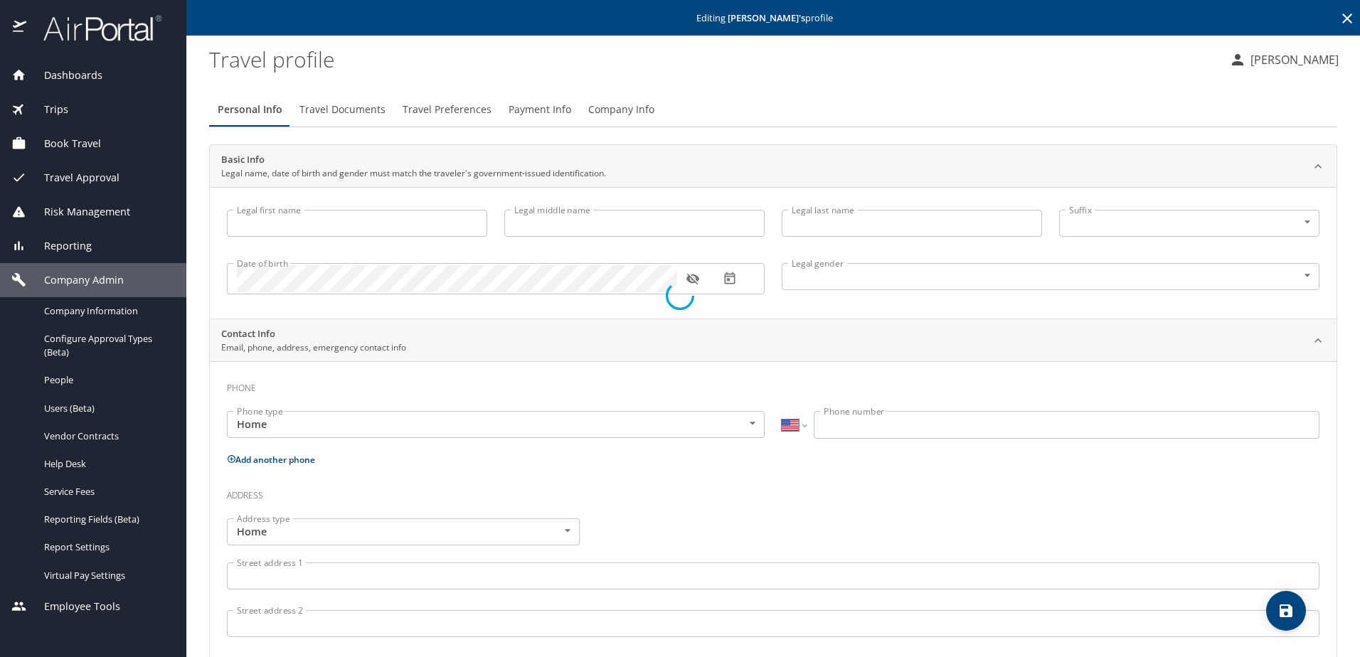
type input "[PERSON_NAME]"
type input "[DEMOGRAPHIC_DATA]"
select select "US"
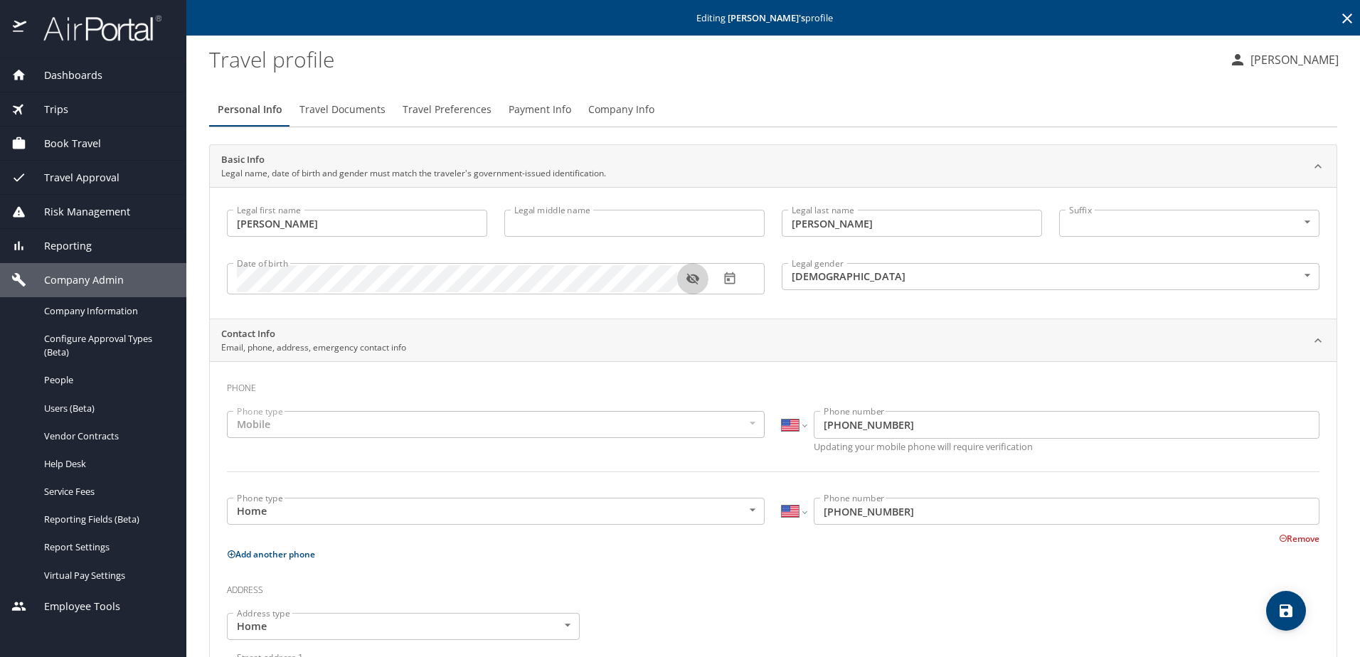
click at [694, 280] on icon "button" at bounding box center [693, 279] width 14 height 14
click at [430, 103] on span "Travel Preferences" at bounding box center [447, 110] width 89 height 18
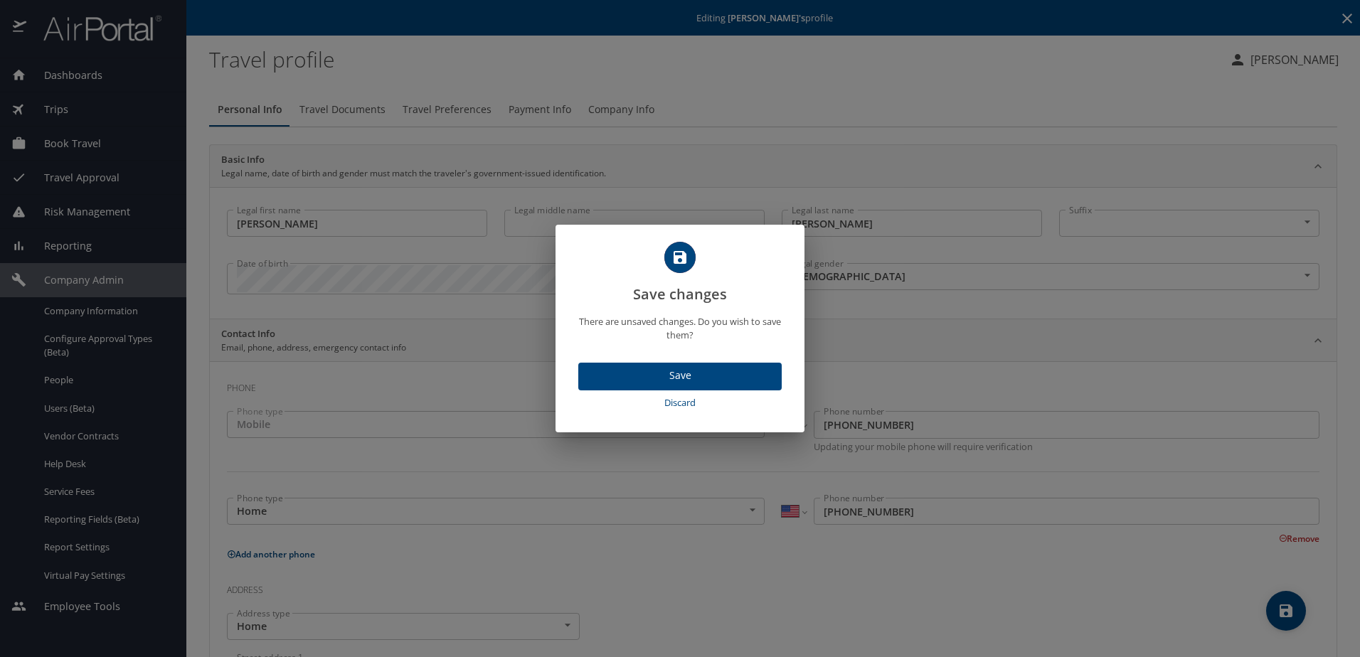
click at [688, 402] on span "Discard" at bounding box center [680, 403] width 192 height 16
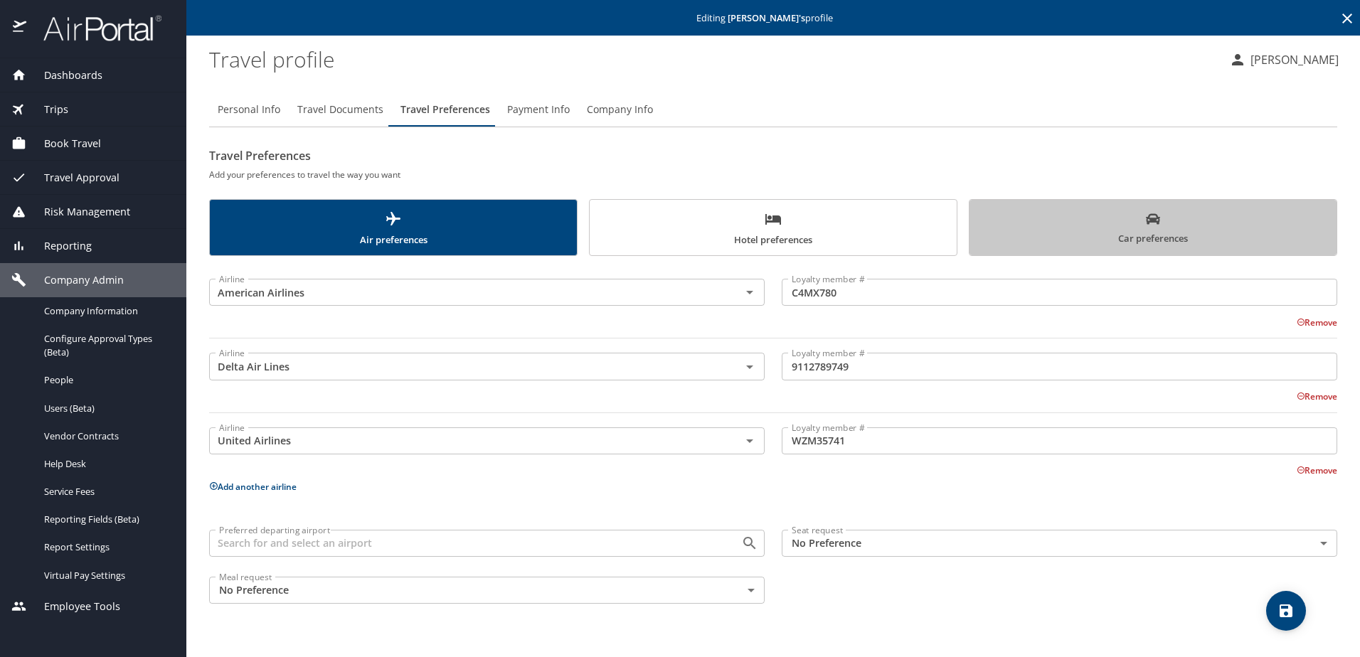
click at [1037, 214] on span "Car preferences" at bounding box center [1153, 229] width 350 height 35
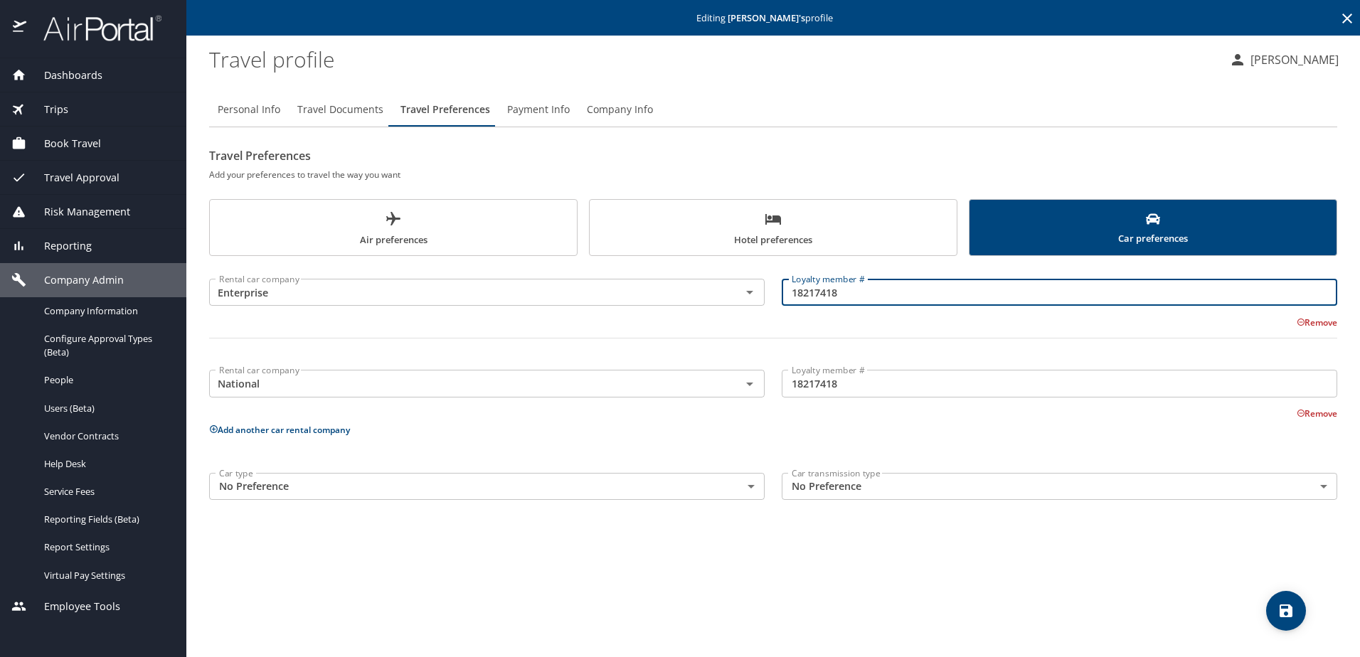
drag, startPoint x: 878, startPoint y: 290, endPoint x: 778, endPoint y: 294, distance: 99.7
click at [778, 294] on div "Loyalty member # 18217418 Loyalty member #" at bounding box center [1059, 293] width 573 height 56
